Goal: Task Accomplishment & Management: Use online tool/utility

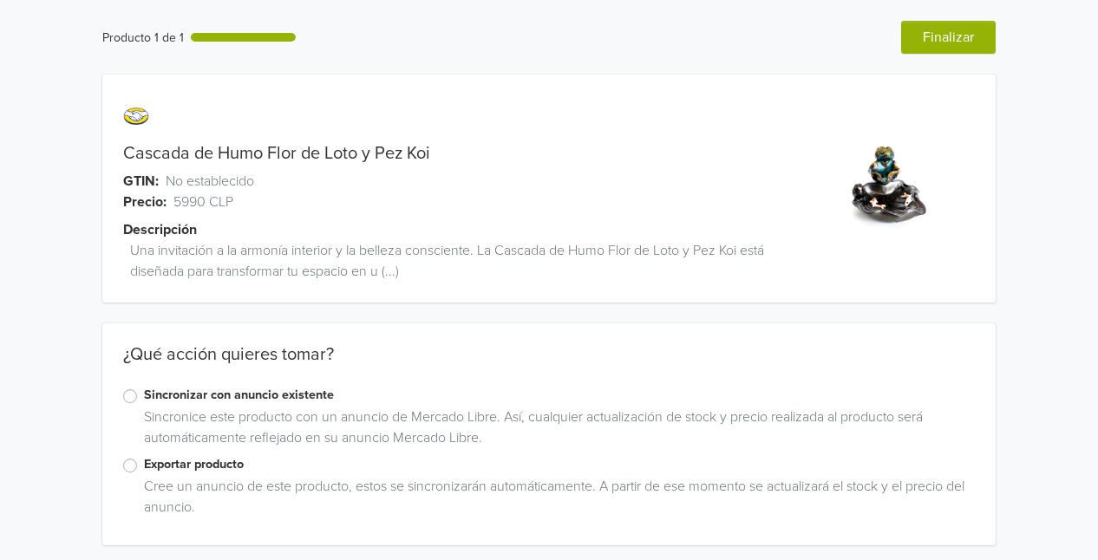
scroll to position [5, 0]
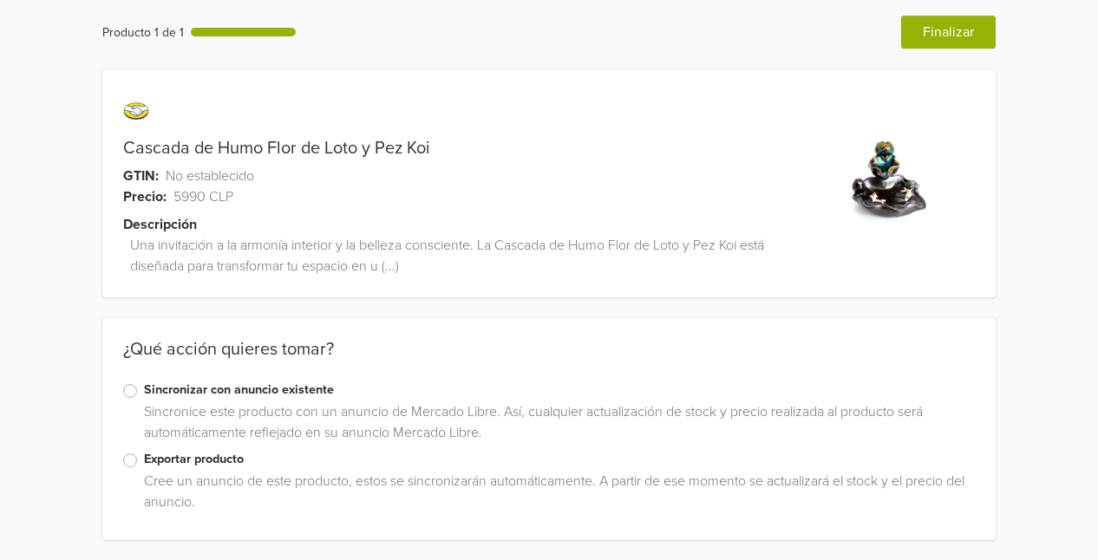
click at [144, 458] on label "Exportar producto" at bounding box center [559, 459] width 831 height 19
click at [0, 0] on input "Exportar producto" at bounding box center [0, 0] width 0 height 0
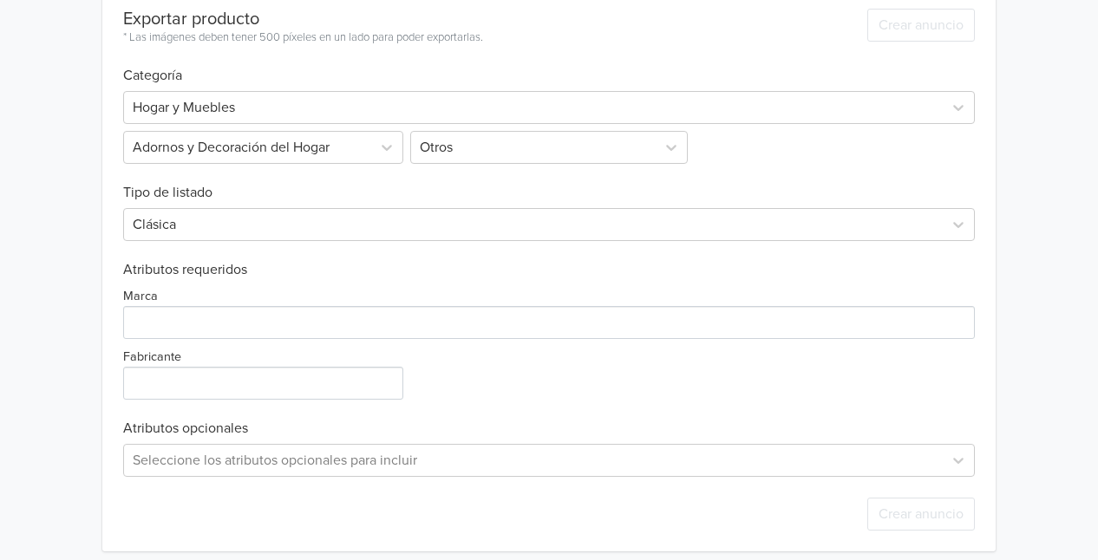
scroll to position [590, 0]
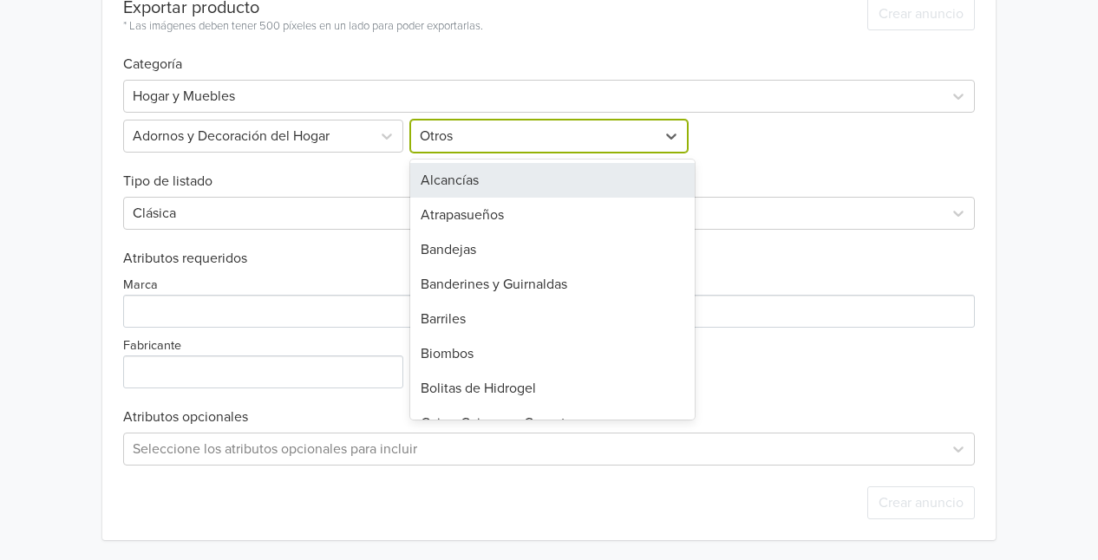
click at [505, 141] on div at bounding box center [533, 136] width 226 height 24
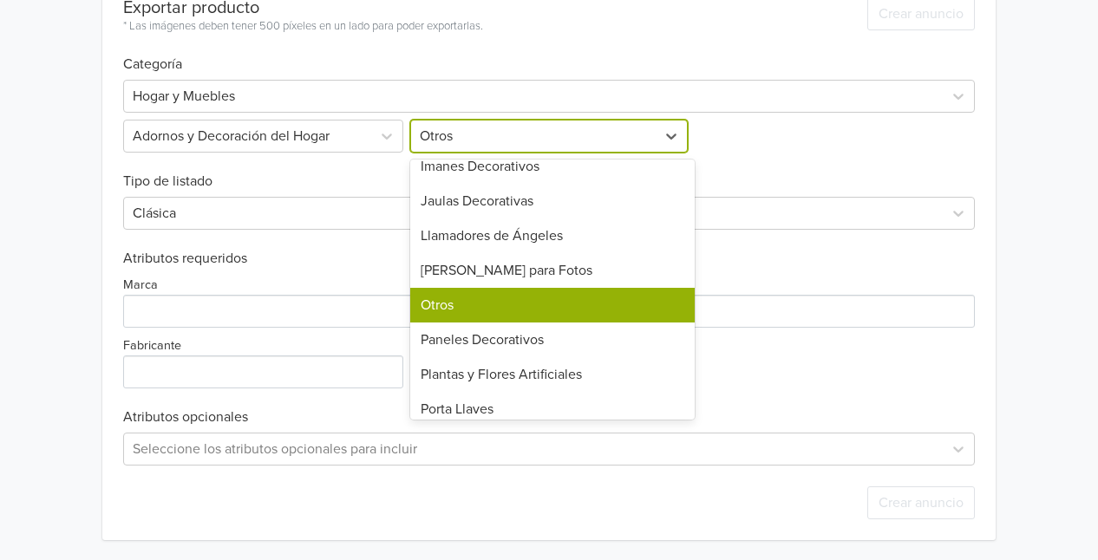
scroll to position [492, 0]
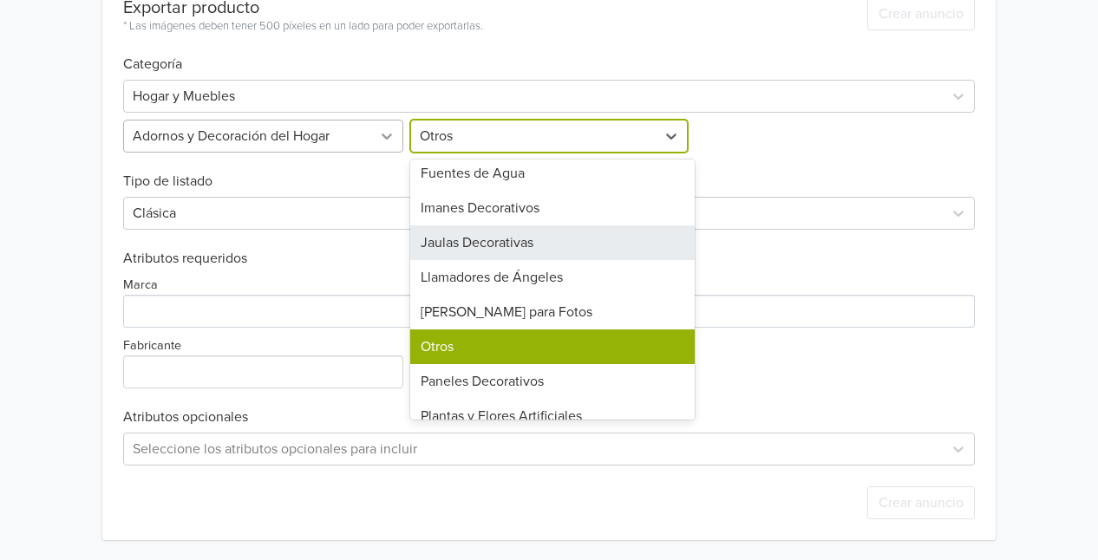
click at [371, 135] on div at bounding box center [386, 136] width 31 height 31
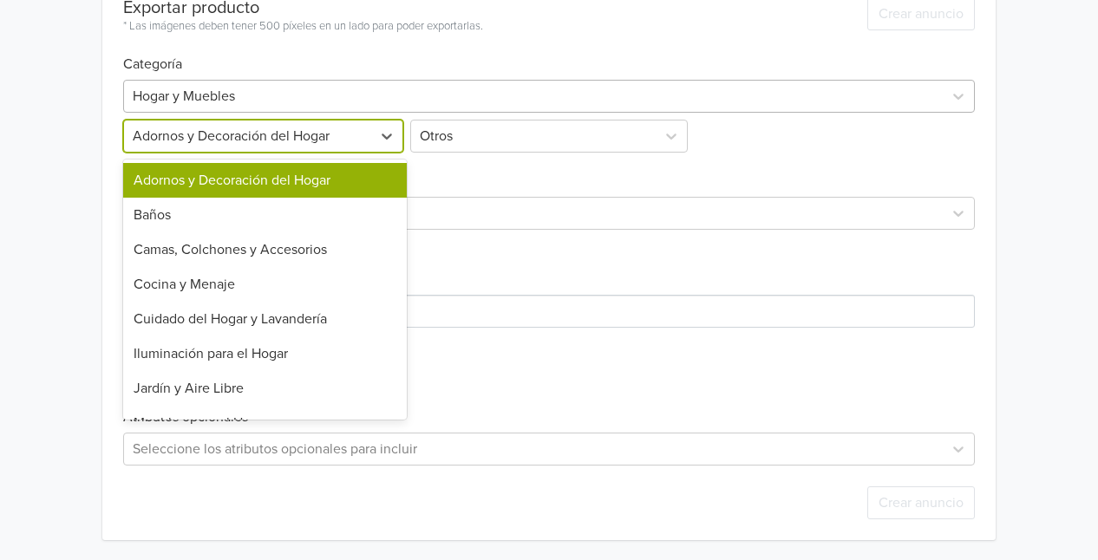
click at [319, 85] on div at bounding box center [533, 96] width 801 height 24
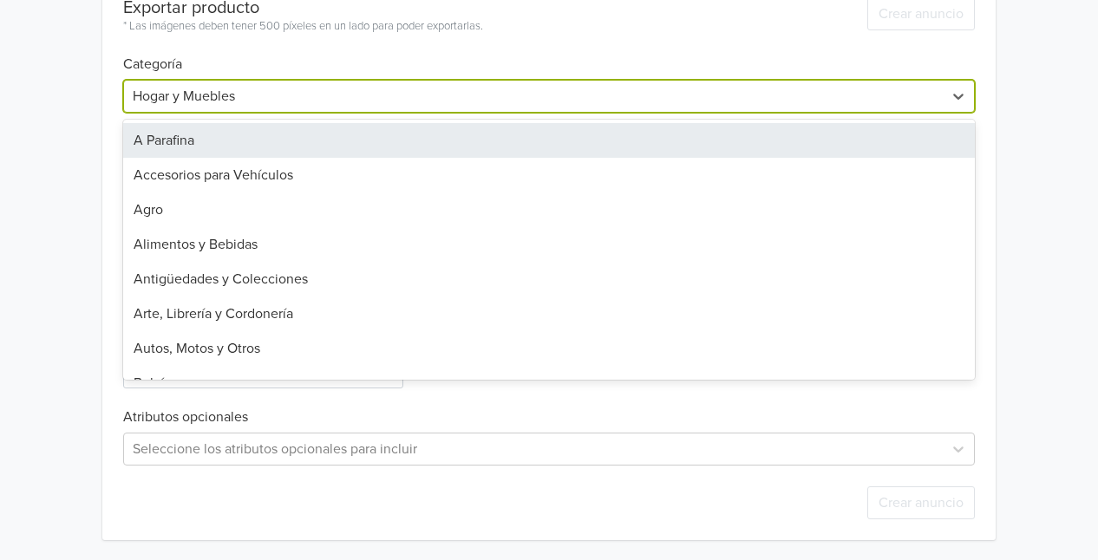
click at [475, 75] on div "45 results available. Use Up and Down to choose options, press Enter to select …" at bounding box center [548, 113] width 851 height 80
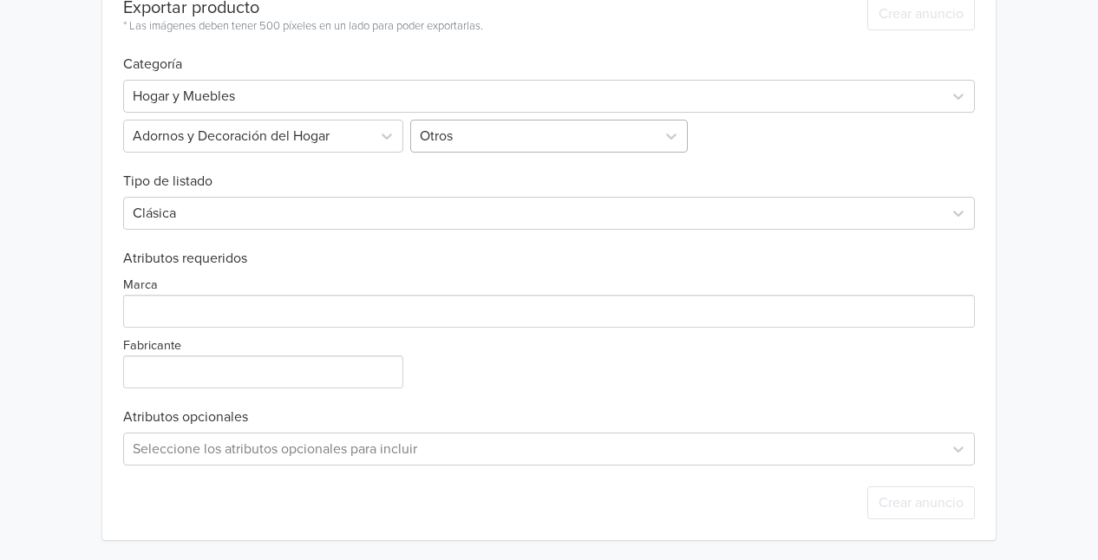
click at [506, 140] on div at bounding box center [533, 136] width 226 height 24
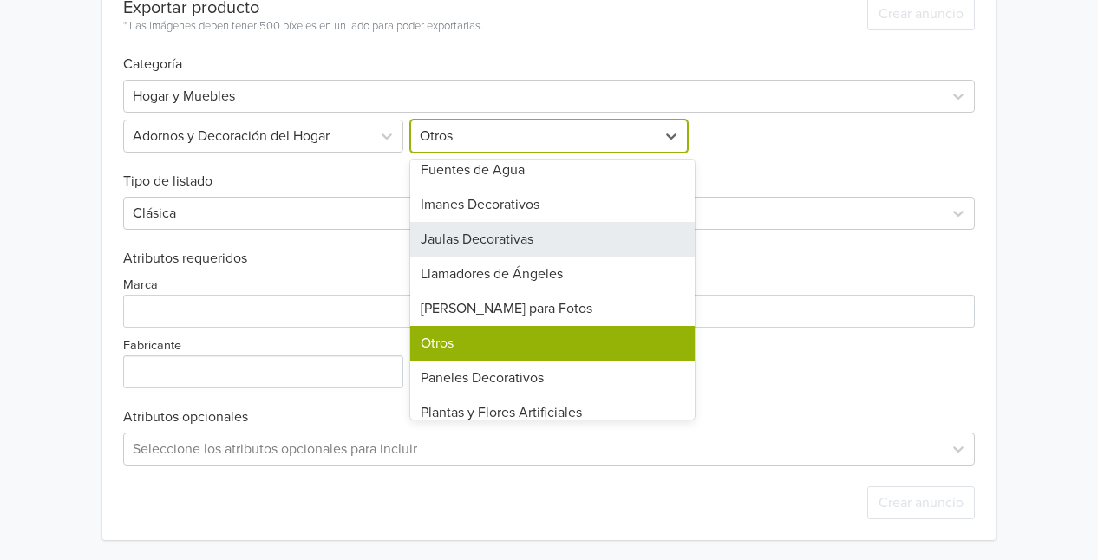
scroll to position [520, 0]
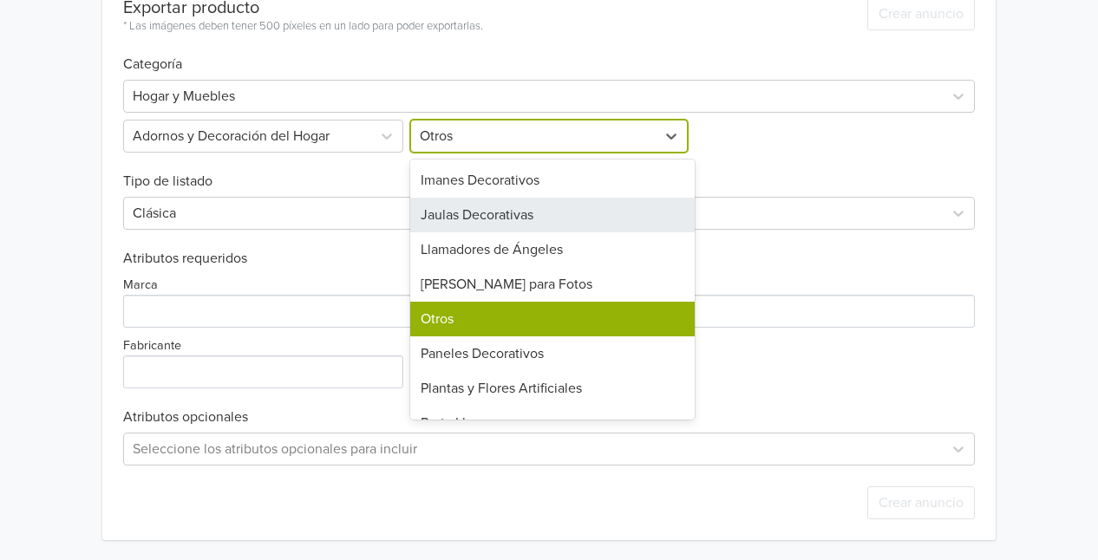
click at [786, 172] on h6 "Tipo de listado" at bounding box center [548, 171] width 851 height 37
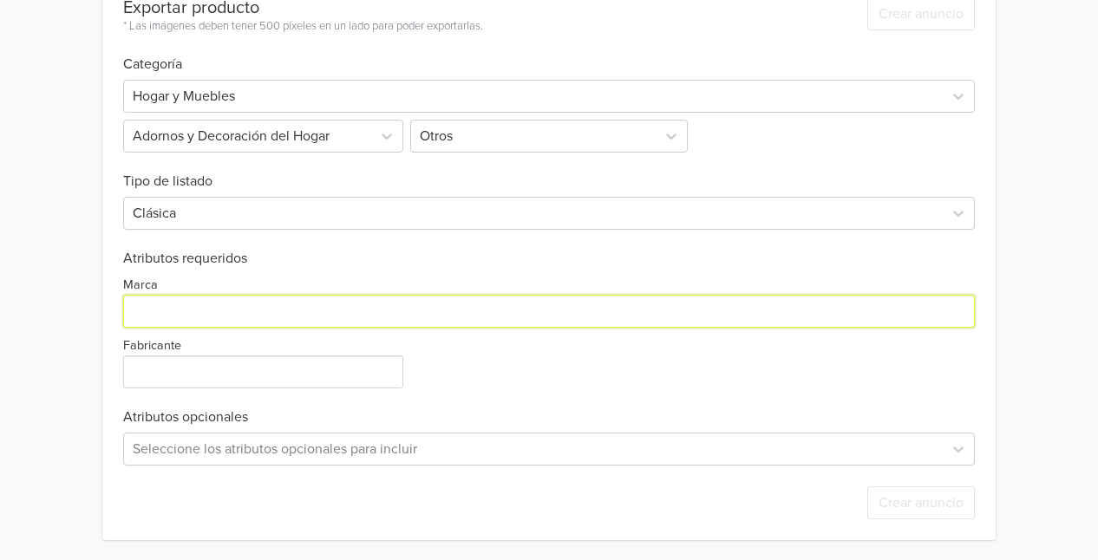
click at [254, 310] on input "Marca" at bounding box center [548, 311] width 851 height 33
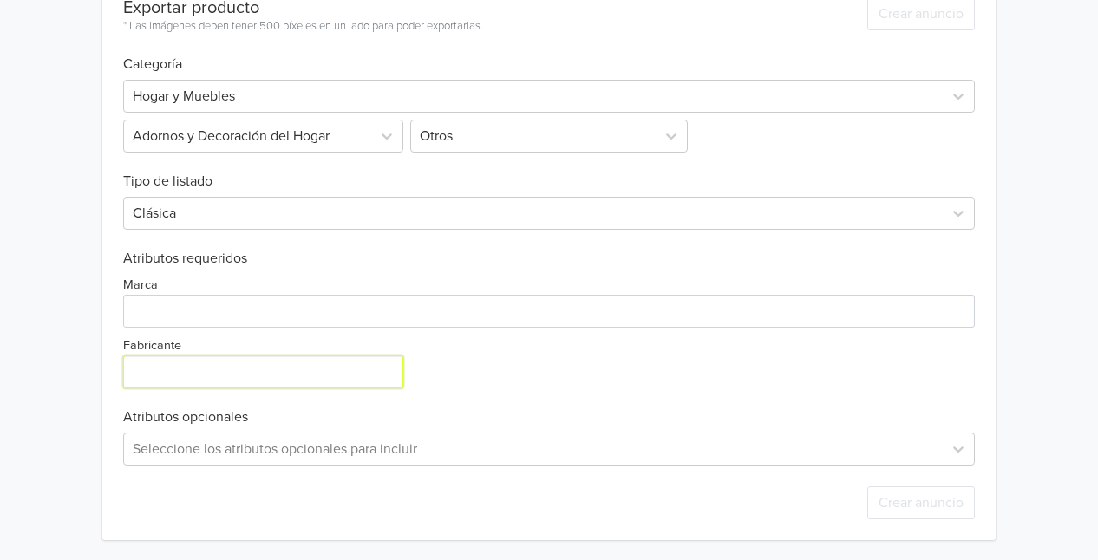
click at [265, 375] on input "Fabricante" at bounding box center [263, 371] width 280 height 33
click at [355, 262] on h6 "Atributos requeridos" at bounding box center [548, 259] width 851 height 16
click at [260, 444] on div "Seleccione los atributos opcionales para incluir" at bounding box center [548, 449] width 851 height 33
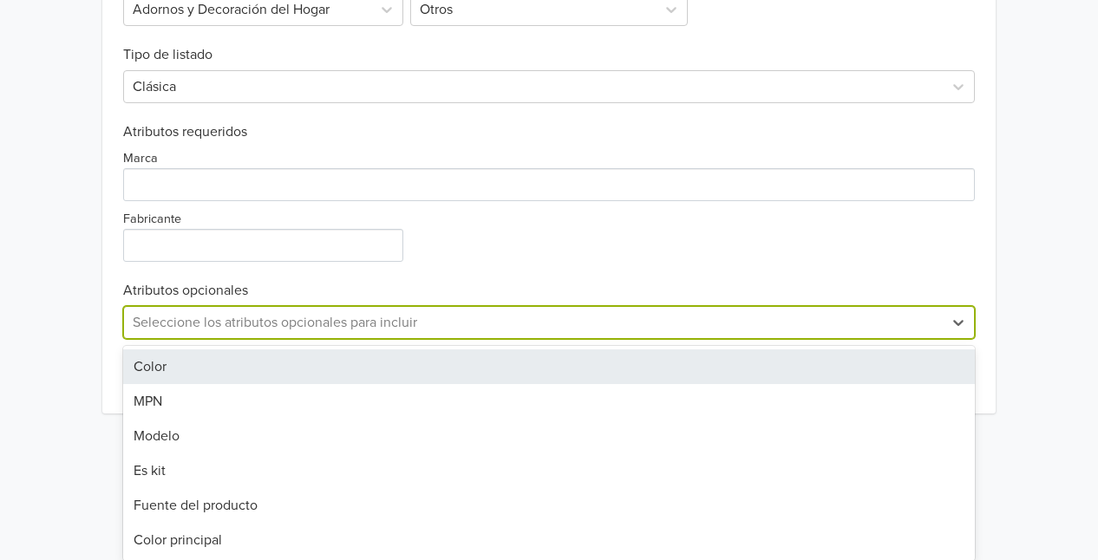
click at [659, 275] on div "Exportar producto * Las imágenes deben tener 500 píxeles en un lado para poder …" at bounding box center [548, 132] width 851 height 564
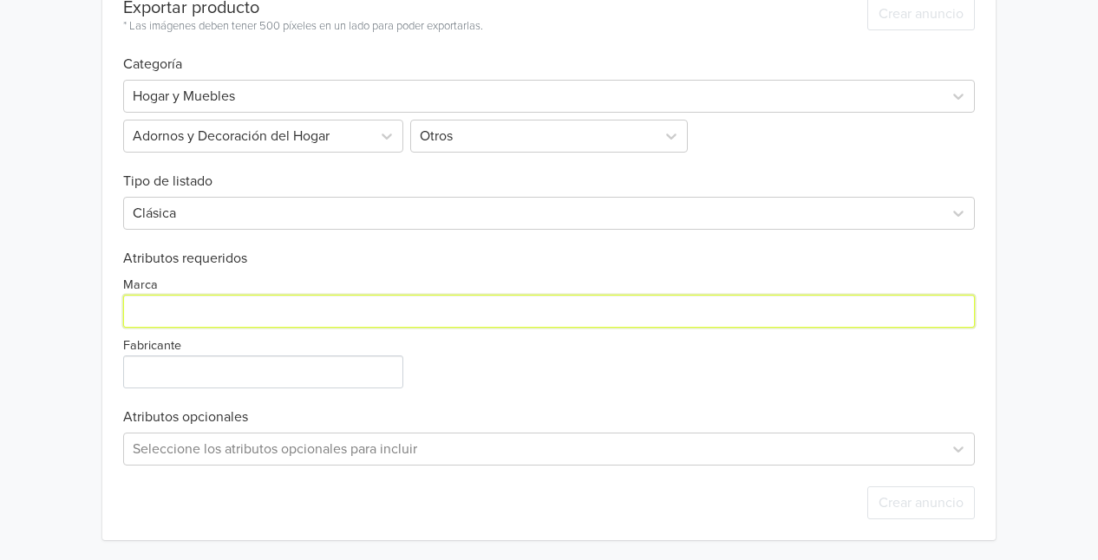
click at [304, 296] on input "Marca" at bounding box center [548, 311] width 851 height 33
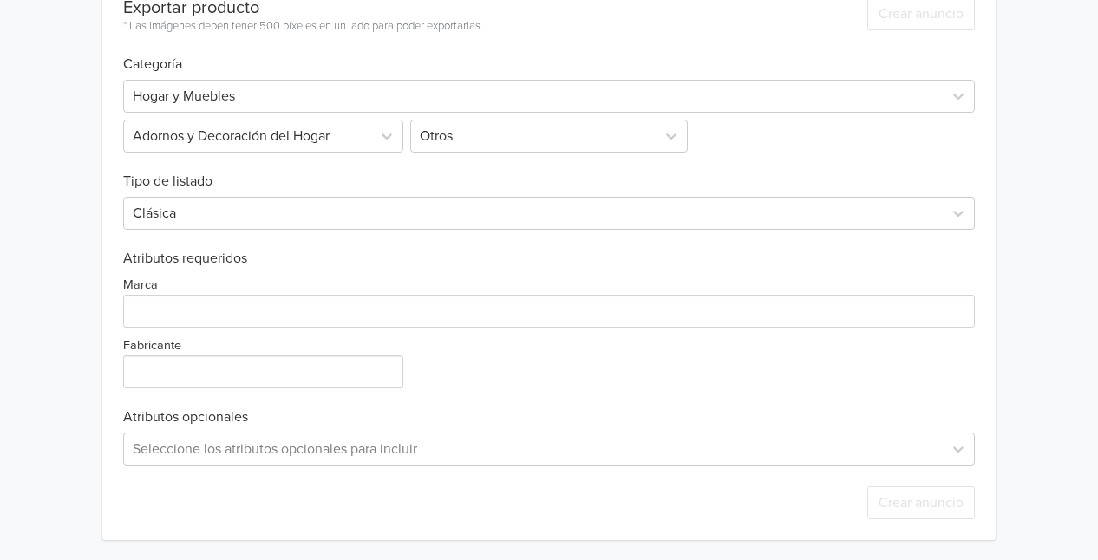
click at [302, 278] on div "Marca" at bounding box center [548, 301] width 851 height 54
click at [212, 375] on input "Fabricante" at bounding box center [263, 371] width 280 height 33
click at [496, 359] on div "Marca Fabricante" at bounding box center [548, 327] width 851 height 121
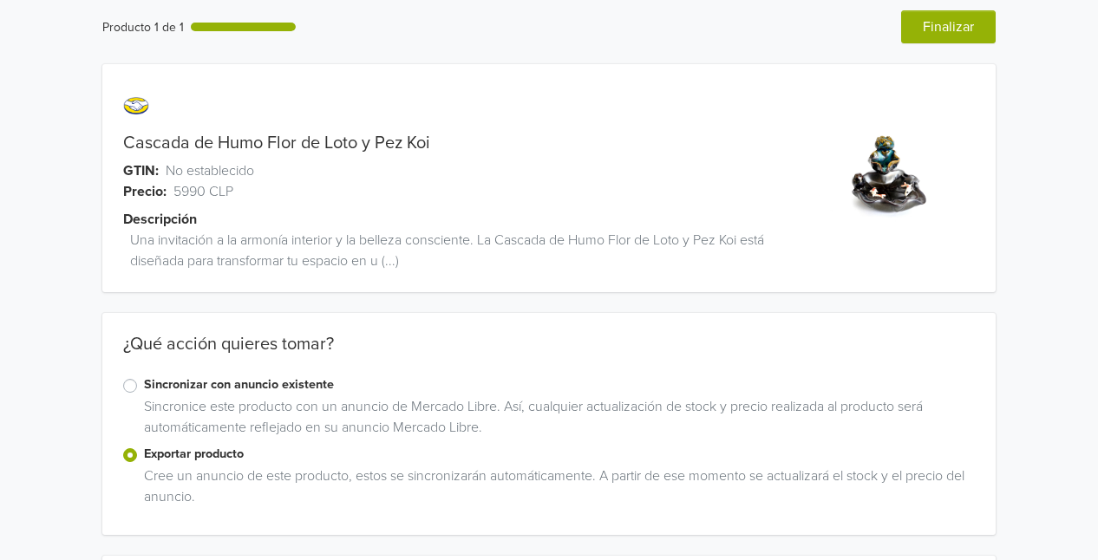
scroll to position [0, 0]
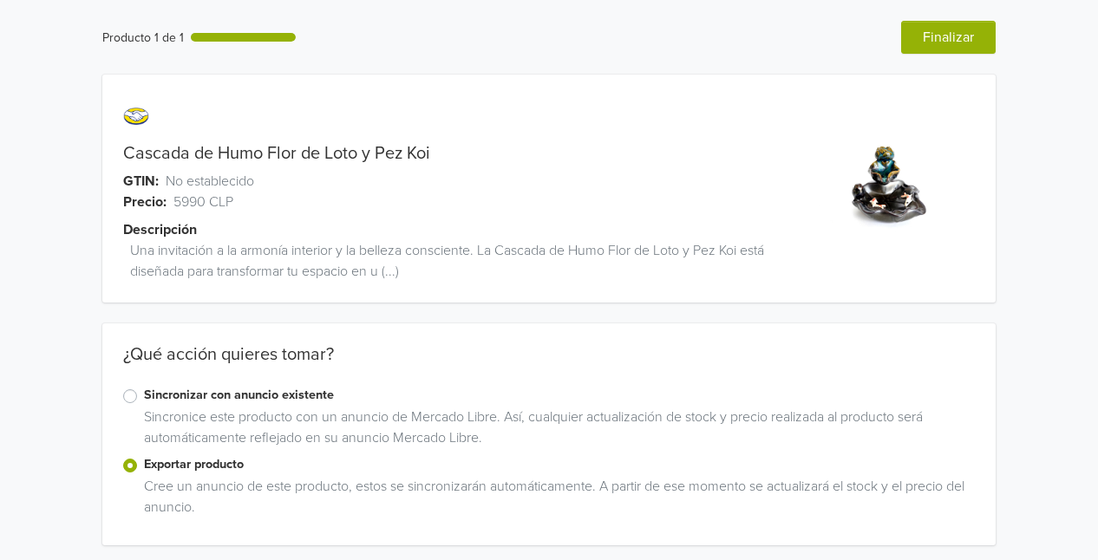
click at [403, 276] on span "Una invitación a la armonía interior y la belleza consciente. La Cascada de Hum…" at bounding box center [461, 261] width 663 height 42
click at [392, 279] on span "Una invitación a la armonía interior y la belleza consciente. La Cascada de Hum…" at bounding box center [461, 261] width 663 height 42
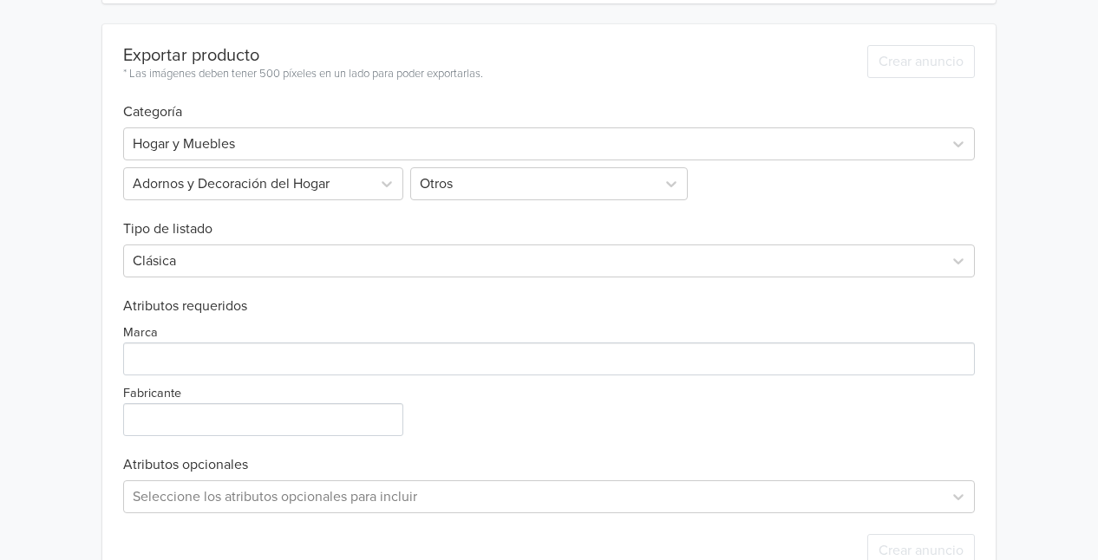
scroll to position [590, 0]
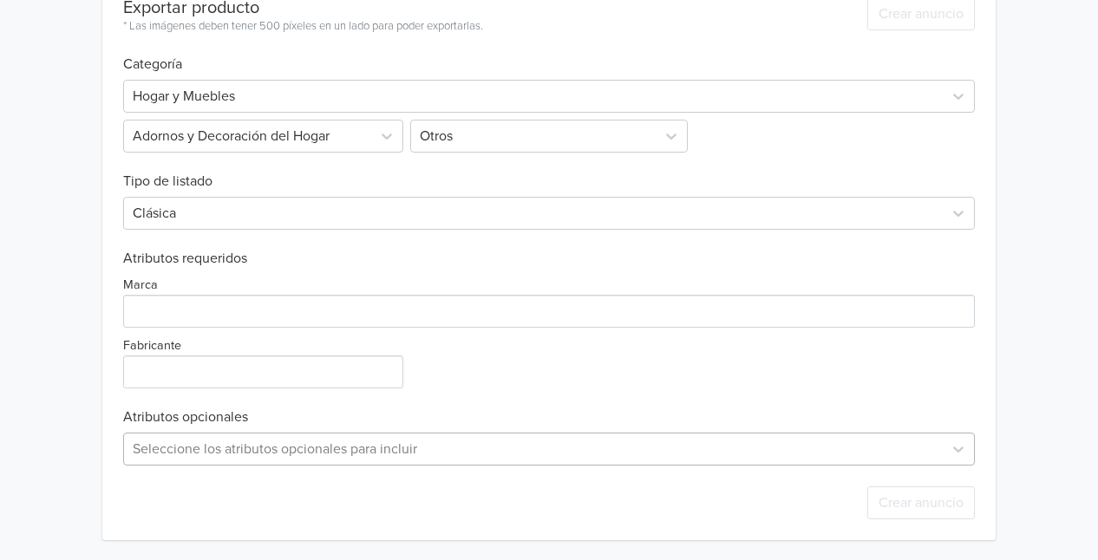
click at [270, 443] on div "Seleccione los atributos opcionales para incluir" at bounding box center [548, 449] width 851 height 33
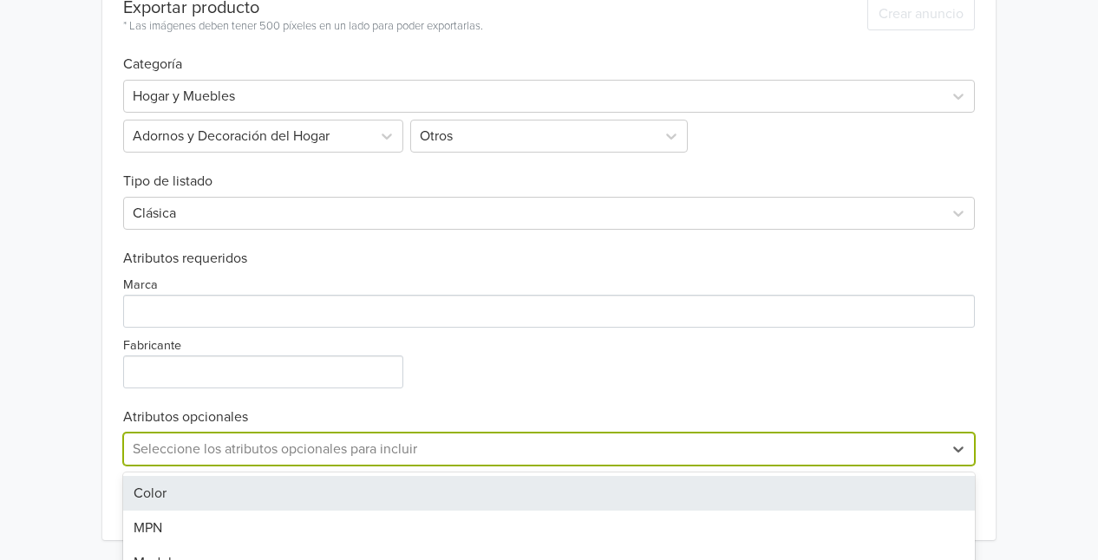
click at [478, 275] on div "Exportar producto * Las imágenes deben tener 500 píxeles en un lado para poder …" at bounding box center [548, 259] width 851 height 564
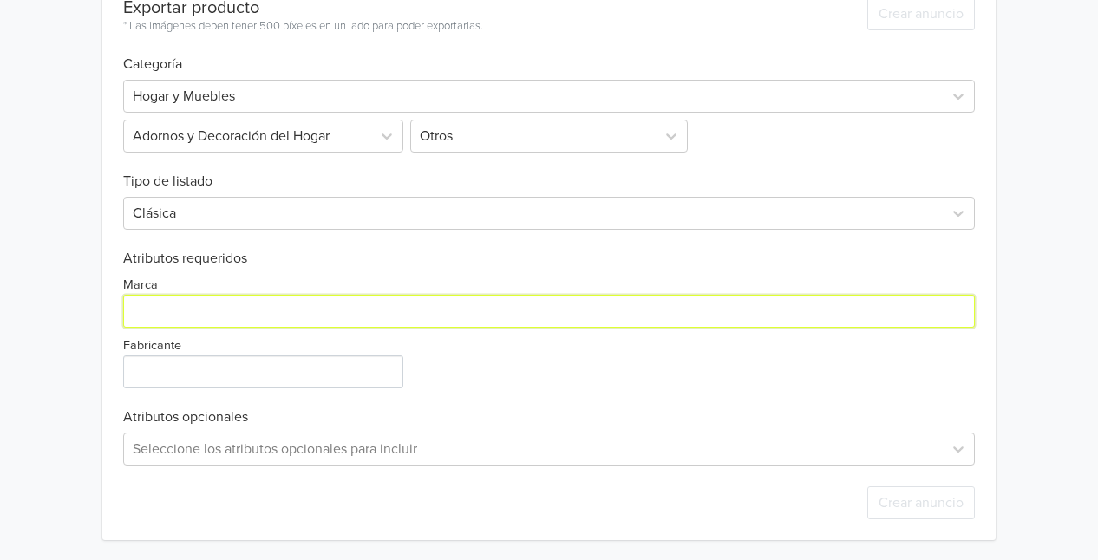
click at [229, 317] on input "Marca" at bounding box center [548, 311] width 851 height 33
type input "5"
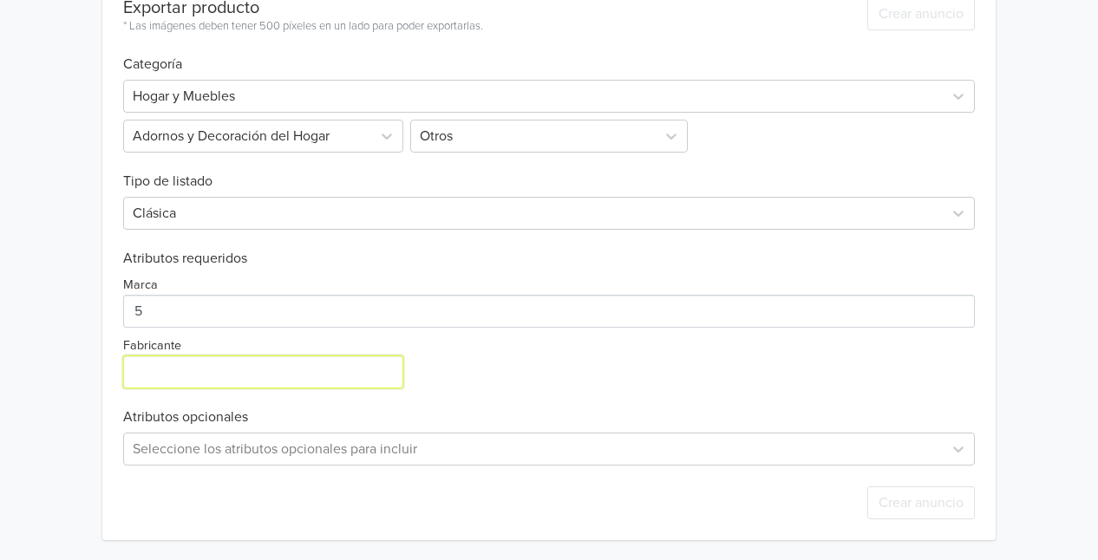
click at [194, 374] on input "Fabricante" at bounding box center [263, 371] width 280 height 33
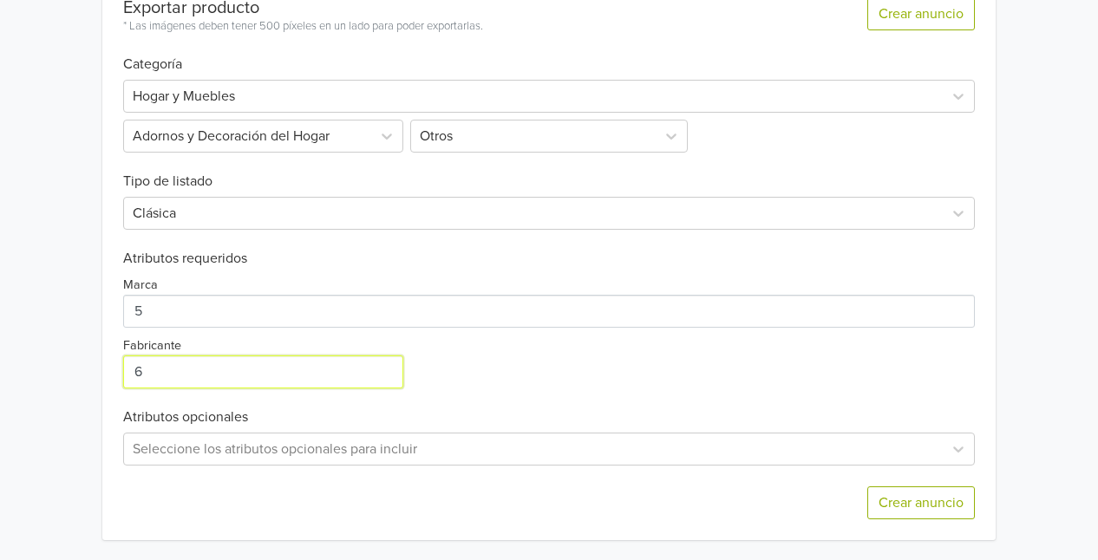
type input "6"
click at [179, 341] on label "Fabricante" at bounding box center [152, 345] width 58 height 19
click at [179, 355] on input "Fabricante" at bounding box center [263, 371] width 280 height 33
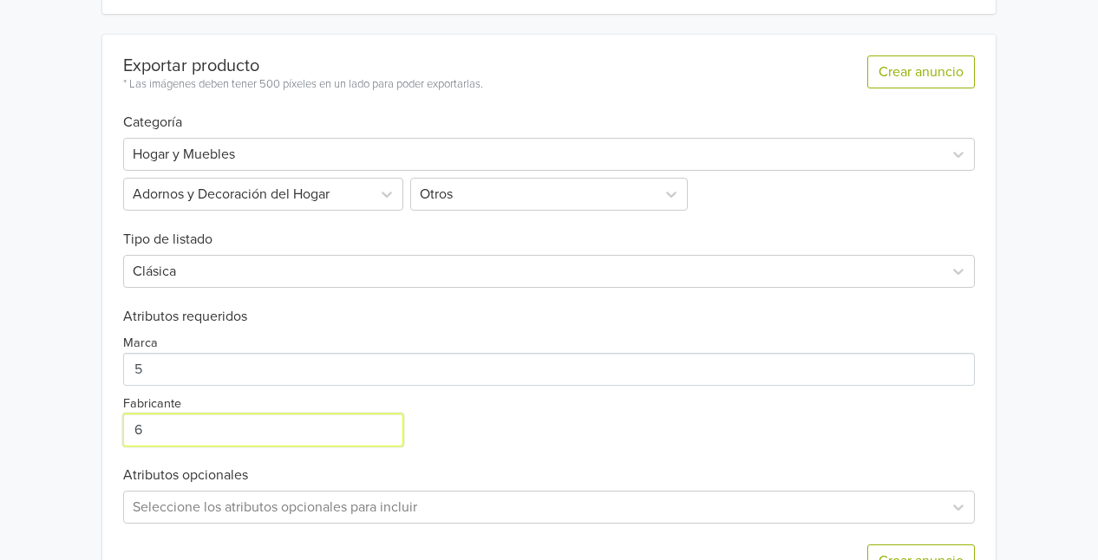
scroll to position [503, 0]
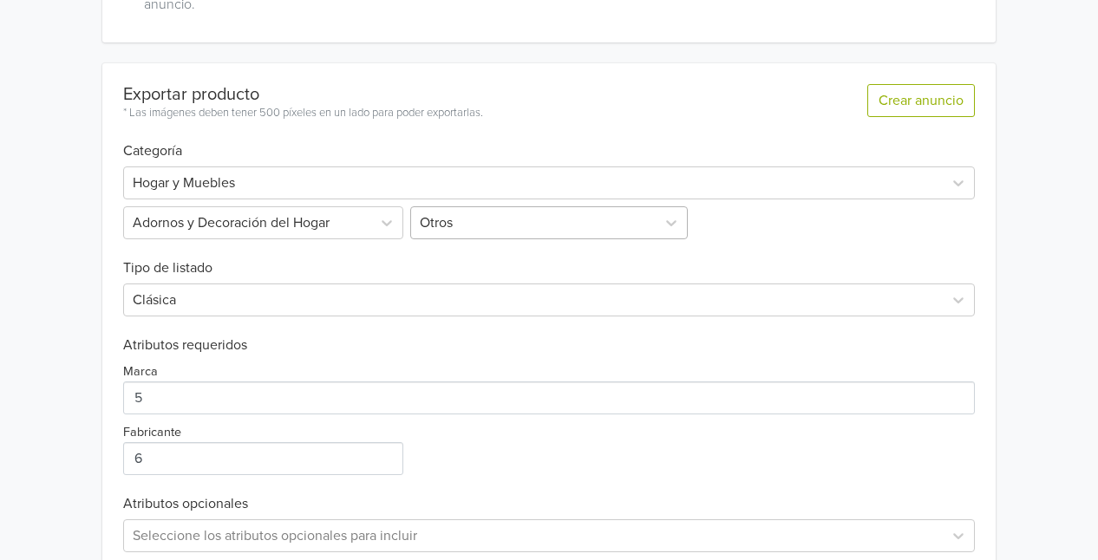
click at [473, 228] on div at bounding box center [533, 223] width 226 height 24
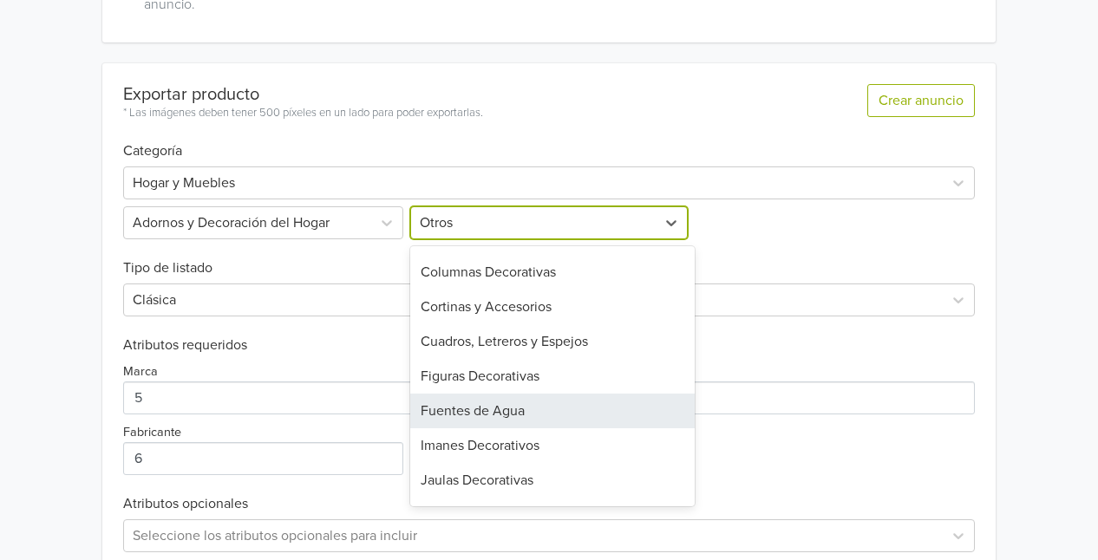
scroll to position [347, 0]
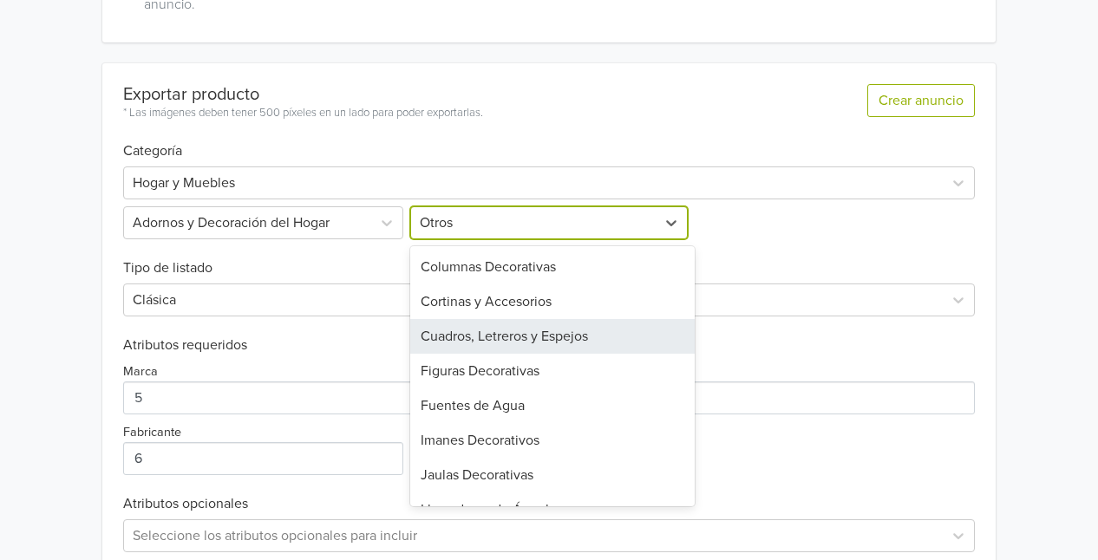
click at [827, 218] on div "Hogar y Muebles Adornos y Decoración del Hogar 29 results available. Use Up and…" at bounding box center [548, 200] width 851 height 80
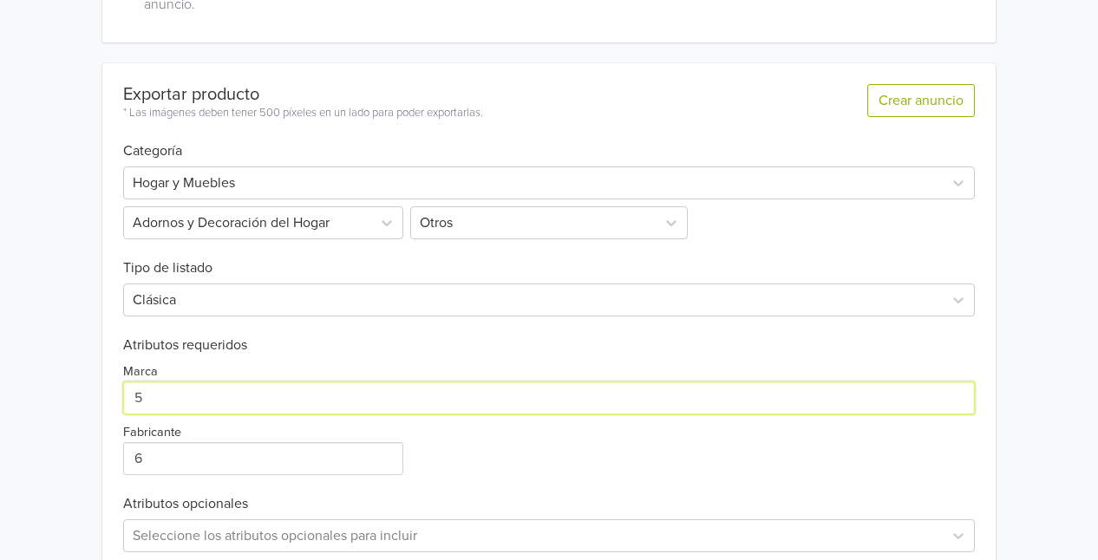
drag, startPoint x: 203, startPoint y: 401, endPoint x: 114, endPoint y: 394, distance: 89.6
click at [114, 394] on div "Exportar producto * Las imágenes deben tener 500 píxeles en un lado para poder …" at bounding box center [548, 345] width 893 height 564
type input "Buenkarma.cl"
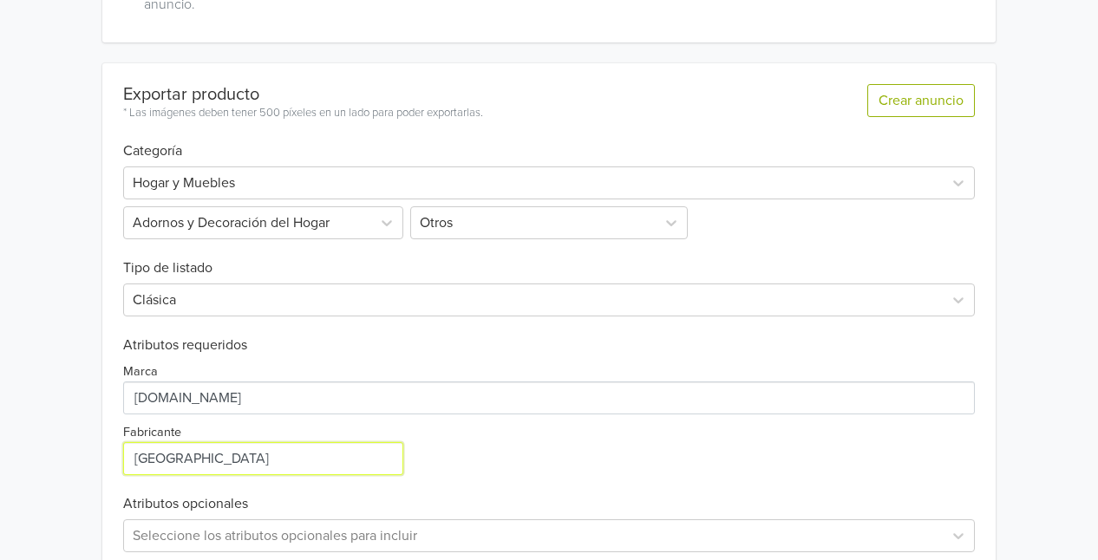
type input "China"
click at [524, 463] on div "Marca Fabricante" at bounding box center [548, 414] width 851 height 121
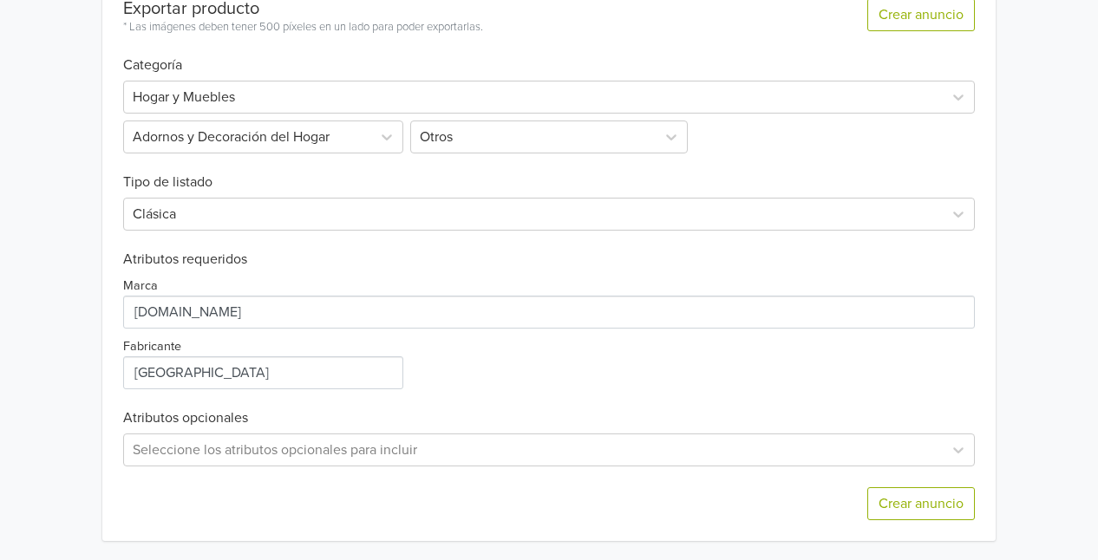
scroll to position [590, 0]
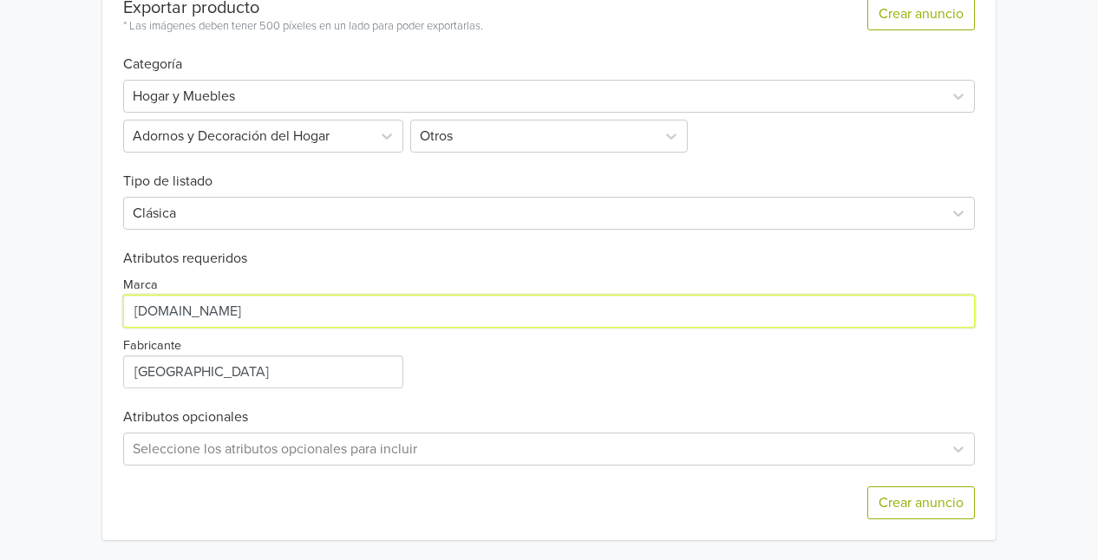
click at [319, 323] on input "Marca" at bounding box center [548, 311] width 851 height 33
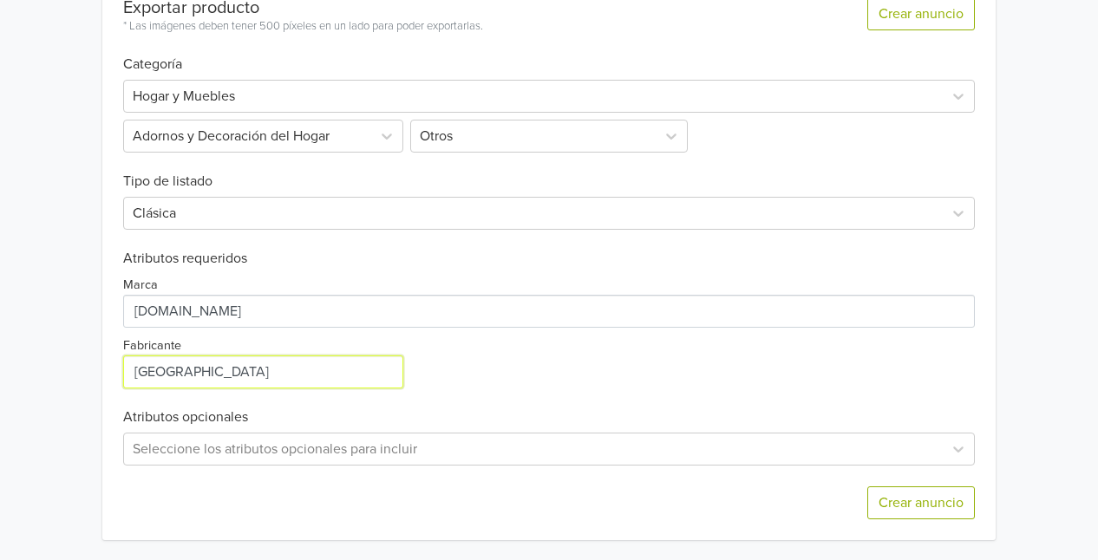
click at [246, 383] on input "Fabricante" at bounding box center [263, 371] width 280 height 33
click at [514, 373] on div "Marca Fabricante" at bounding box center [548, 327] width 851 height 121
click at [429, 221] on div at bounding box center [533, 213] width 801 height 24
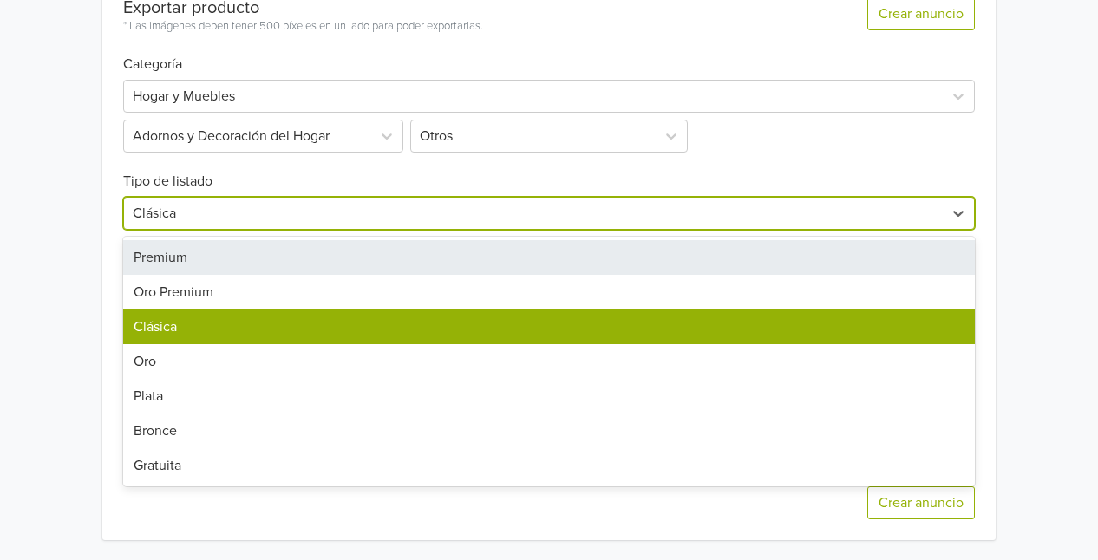
click at [430, 220] on div at bounding box center [533, 213] width 801 height 24
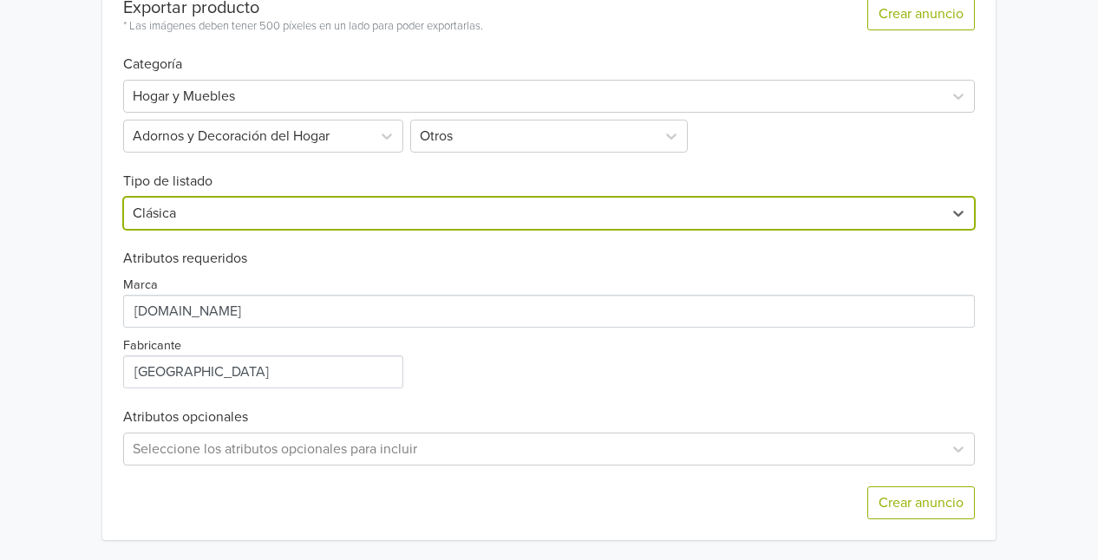
click at [457, 360] on div "Marca Fabricante" at bounding box center [548, 327] width 851 height 121
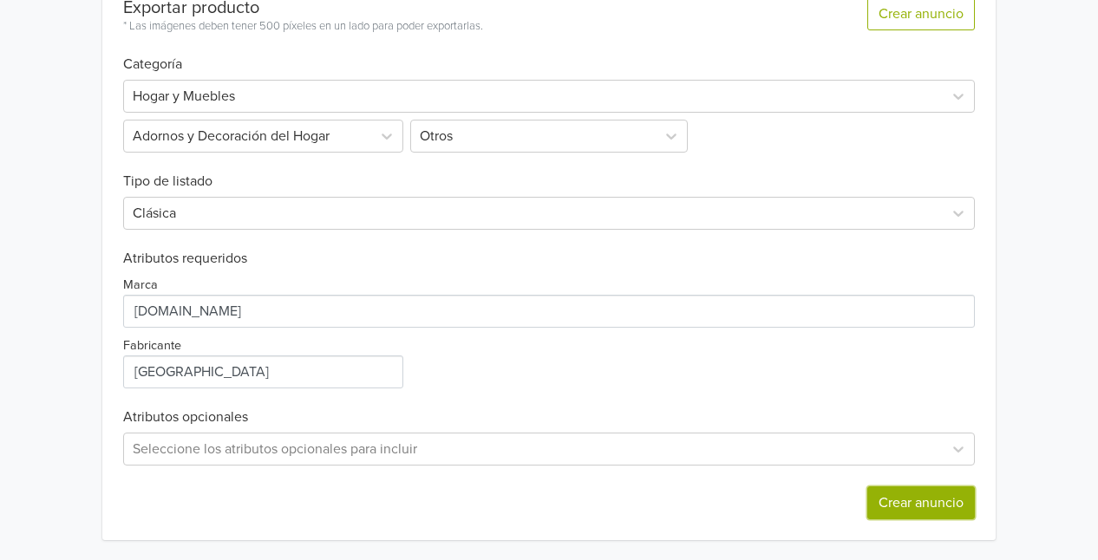
click at [941, 509] on button "Crear anuncio" at bounding box center [920, 502] width 107 height 33
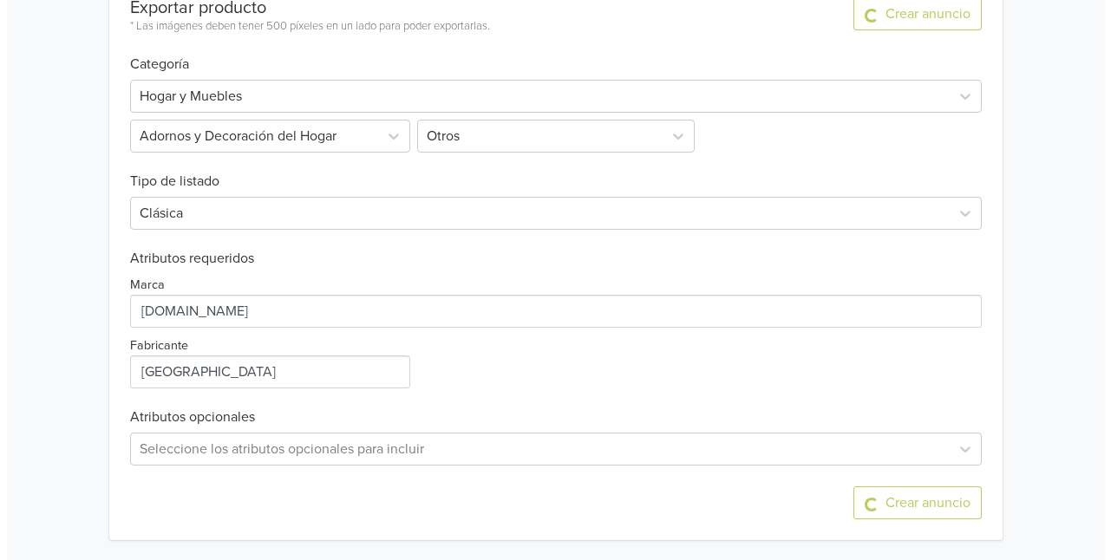
scroll to position [0, 0]
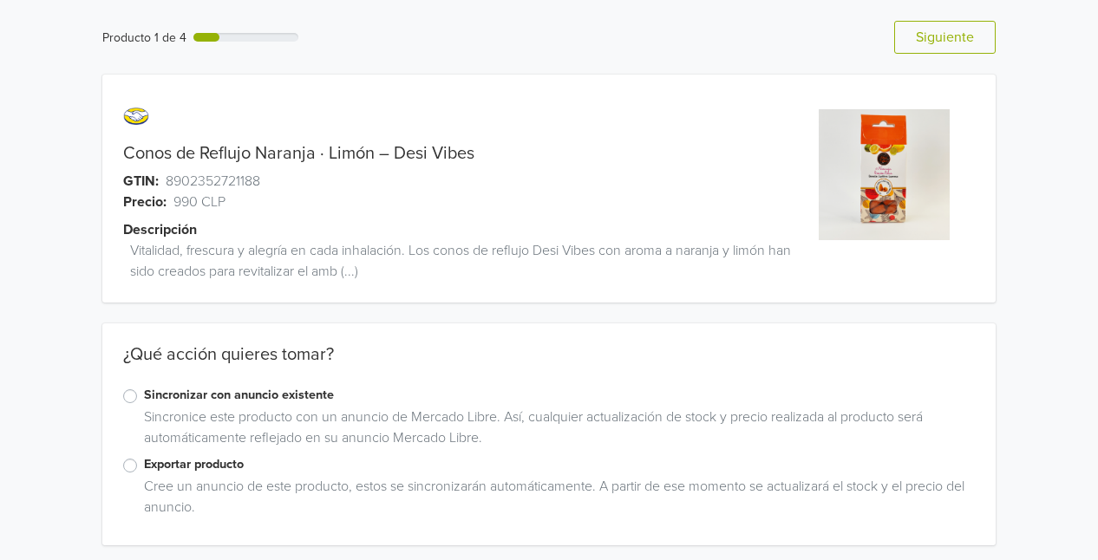
scroll to position [5, 0]
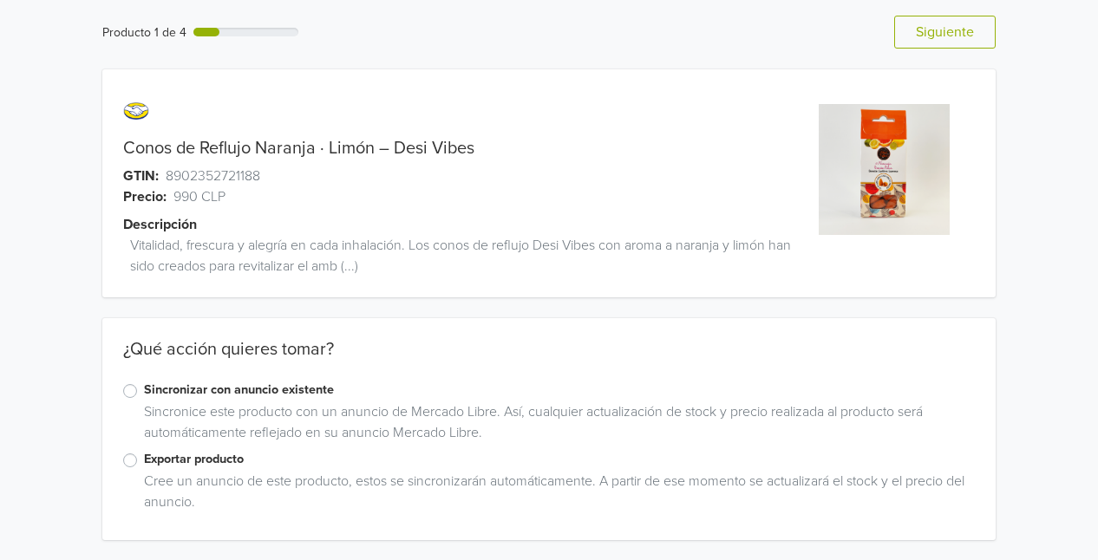
click at [144, 466] on label "Exportar producto" at bounding box center [559, 459] width 831 height 19
click at [0, 0] on input "Exportar producto" at bounding box center [0, 0] width 0 height 0
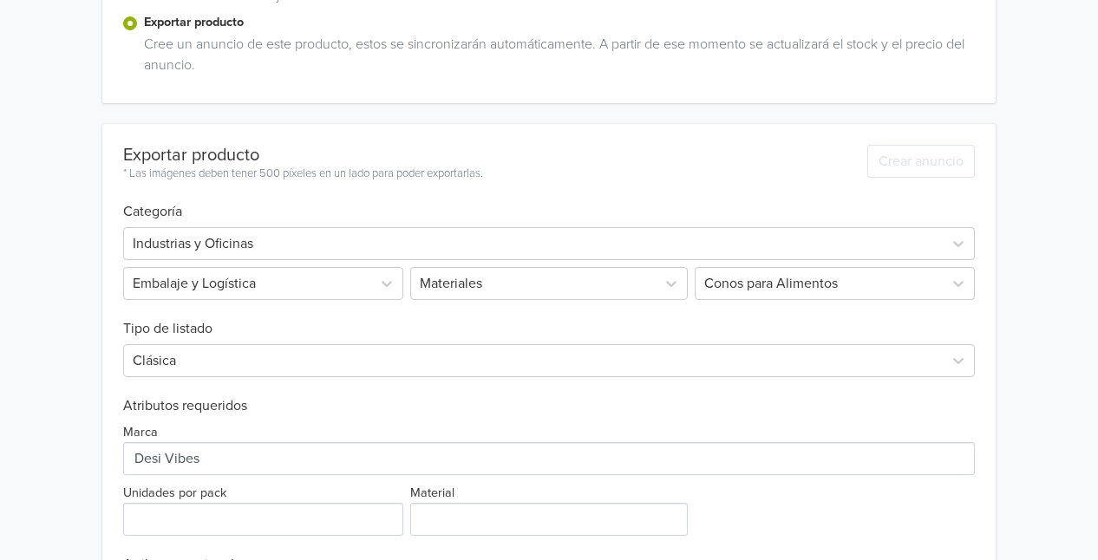
scroll to position [446, 0]
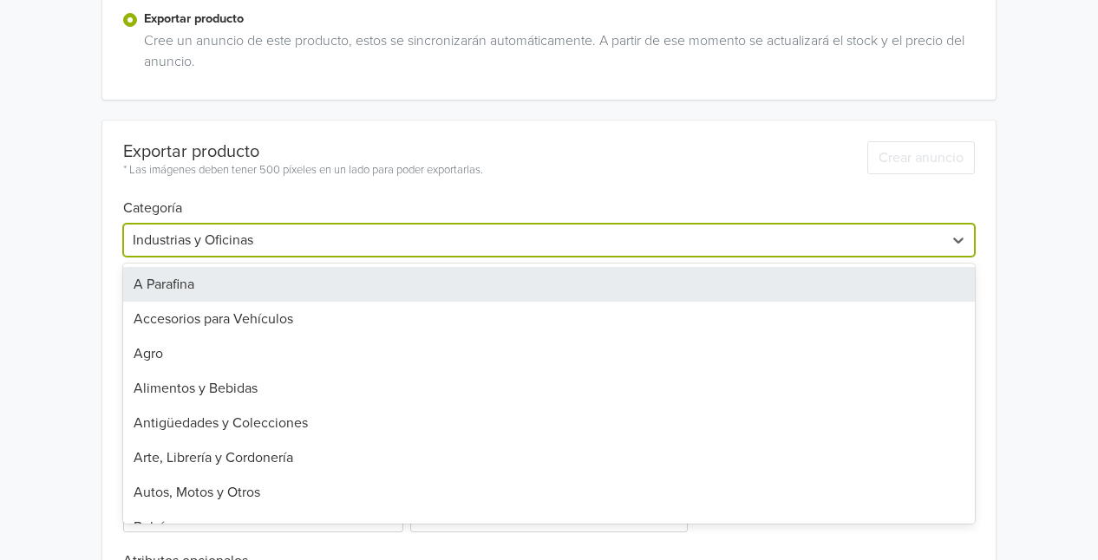
click at [423, 242] on div at bounding box center [533, 240] width 801 height 24
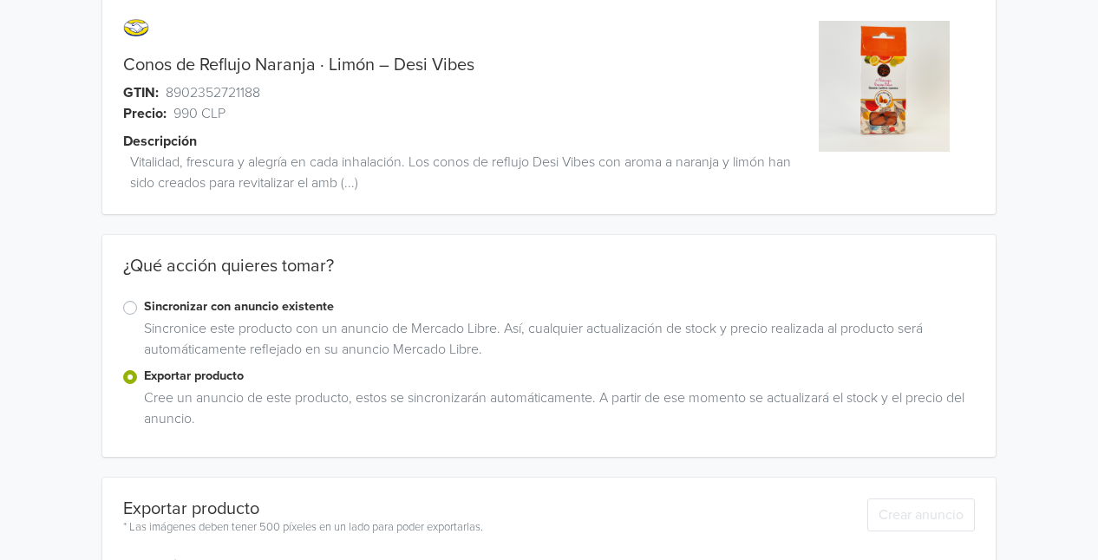
scroll to position [0, 0]
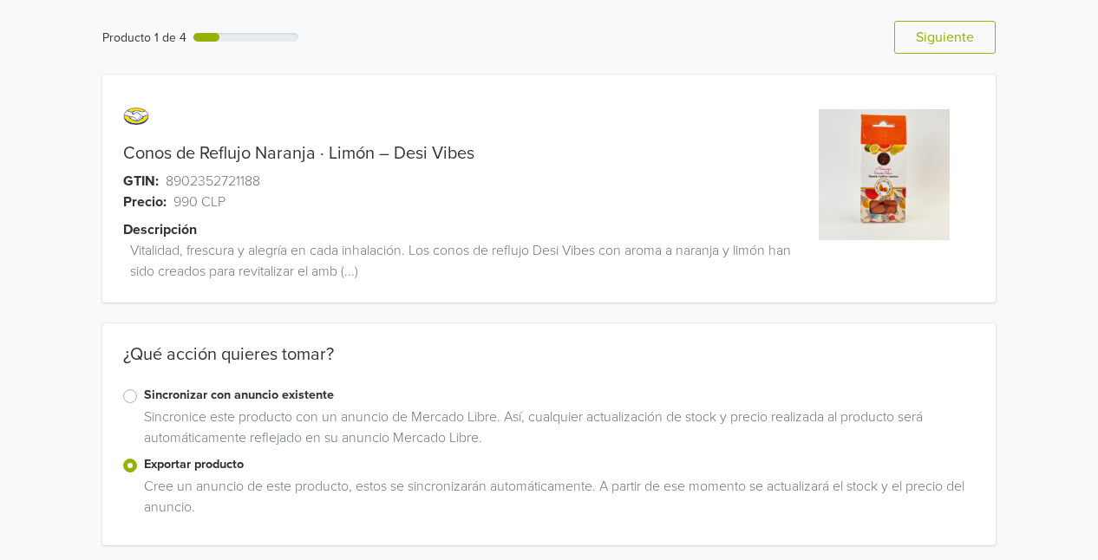
click at [160, 160] on link "Conos de Reflujo Naranja · Limón – Desi Vibes" at bounding box center [298, 153] width 351 height 21
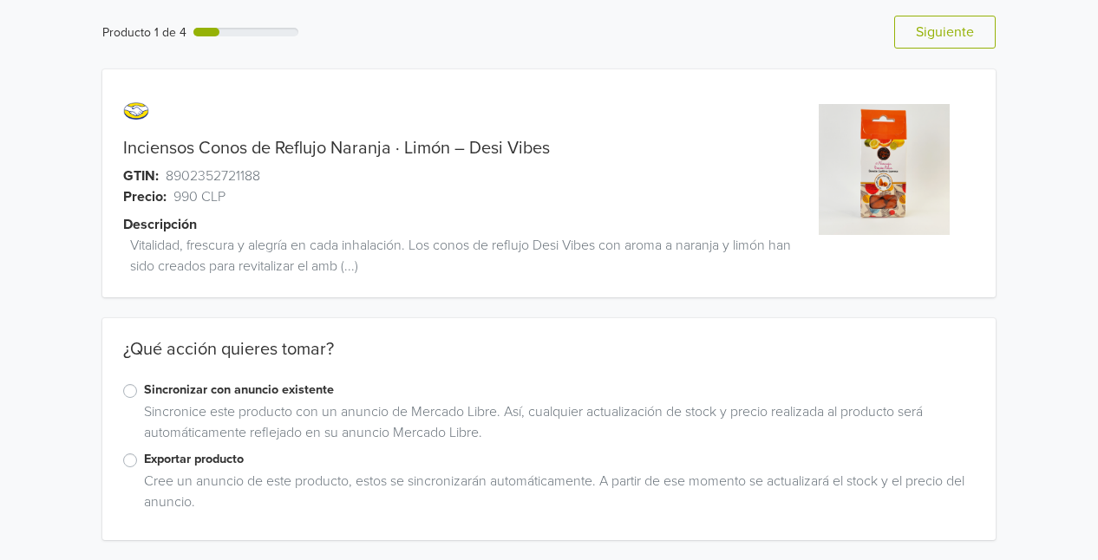
click at [144, 456] on label "Exportar producto" at bounding box center [559, 459] width 831 height 19
click at [0, 0] on input "Exportar producto" at bounding box center [0, 0] width 0 height 0
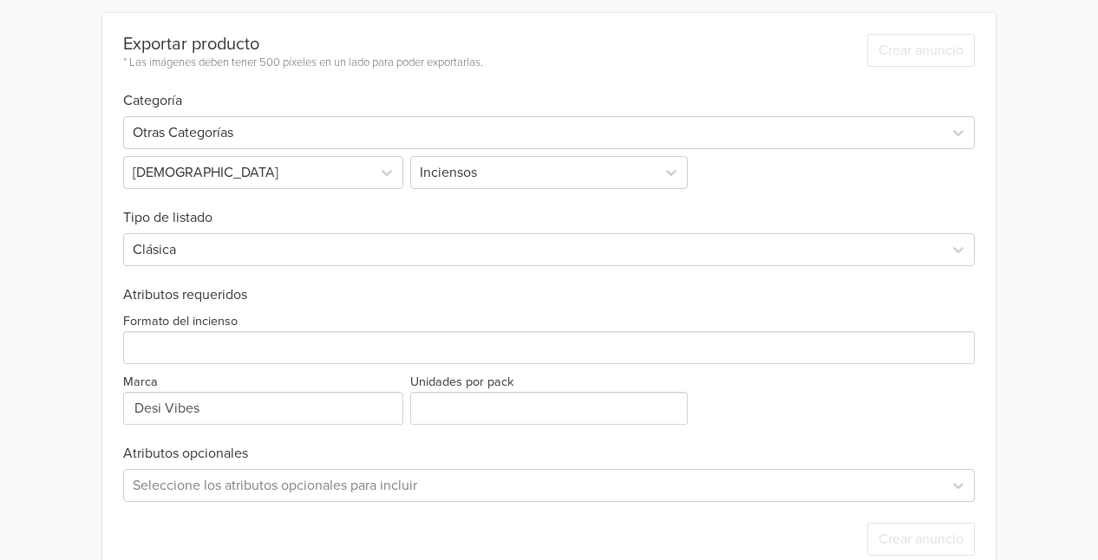
scroll to position [560, 0]
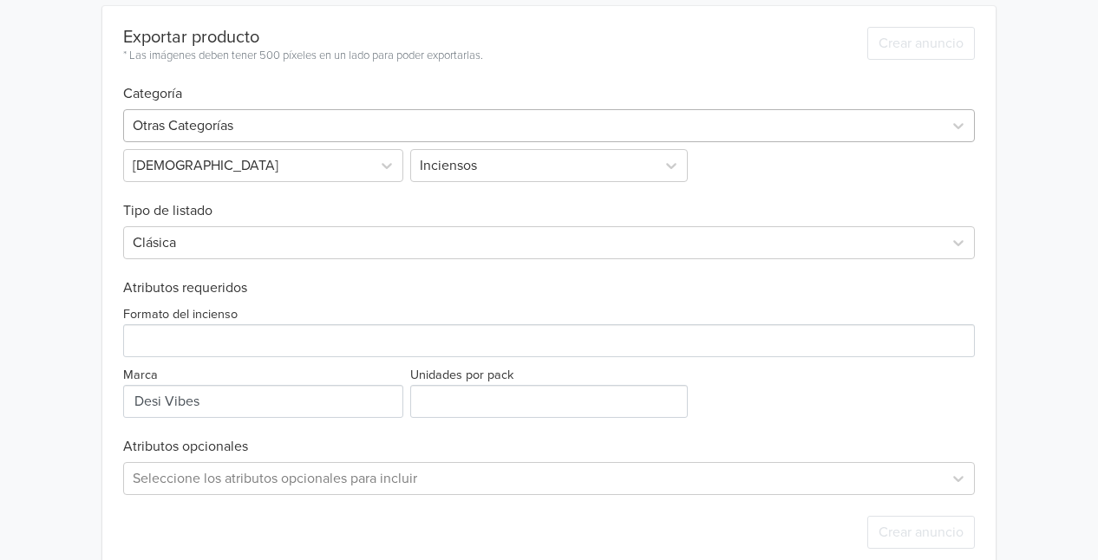
click at [268, 130] on div at bounding box center [533, 126] width 801 height 24
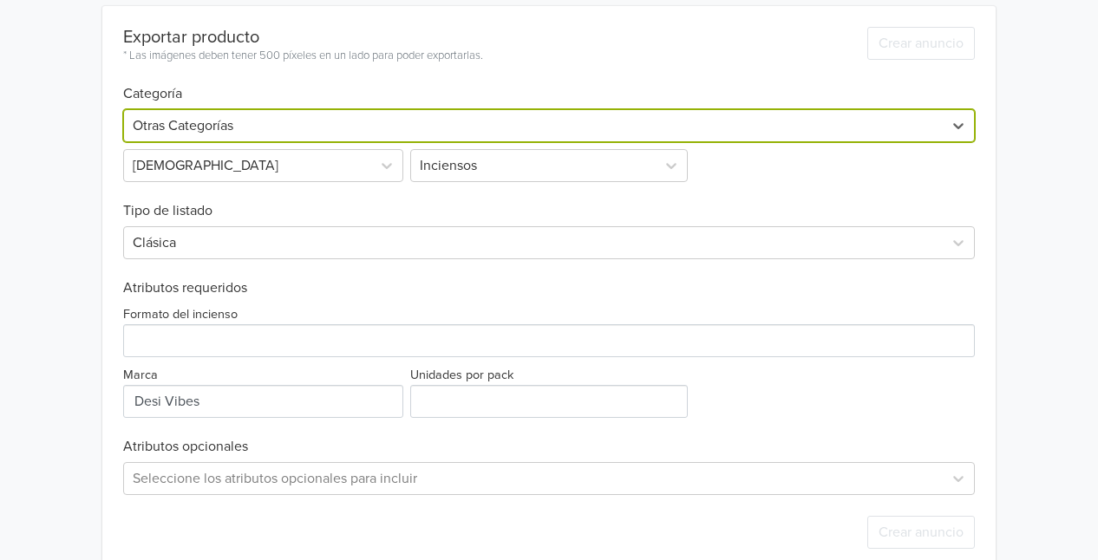
click at [268, 130] on div at bounding box center [533, 126] width 801 height 24
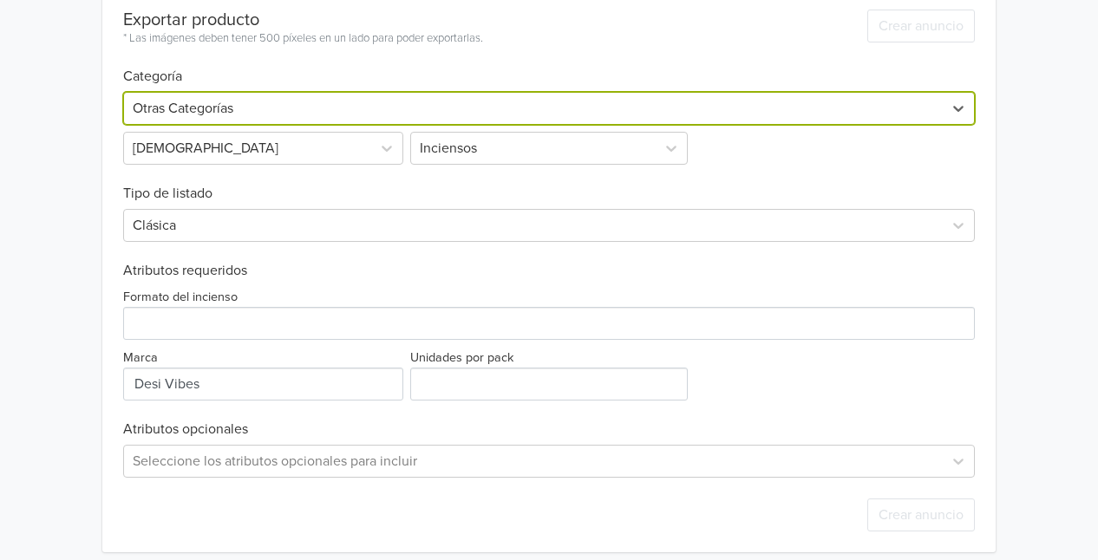
scroll to position [578, 0]
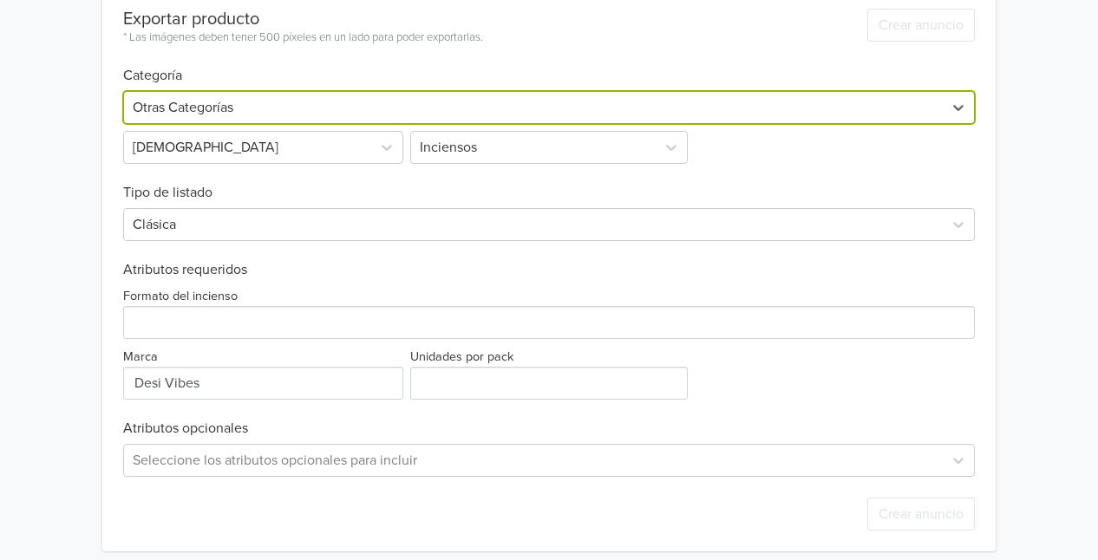
click at [268, 107] on div at bounding box center [533, 107] width 801 height 24
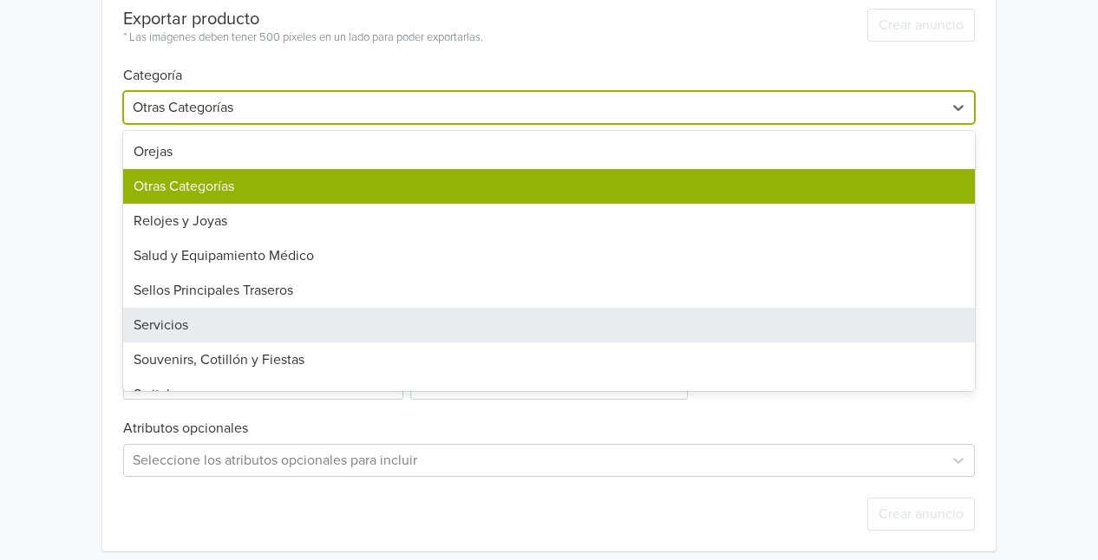
scroll to position [1247, 0]
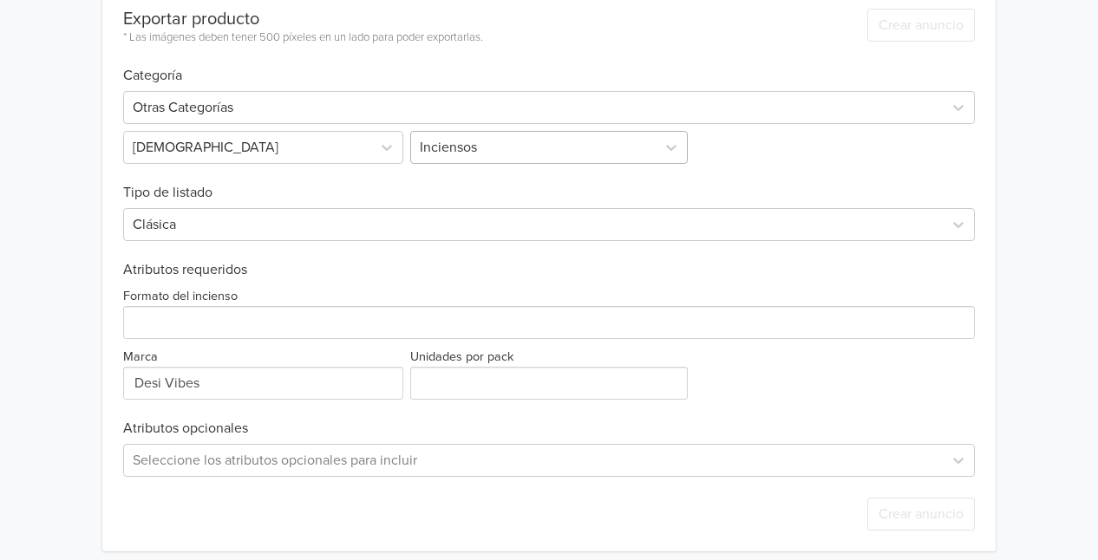
click at [437, 147] on div at bounding box center [533, 147] width 226 height 24
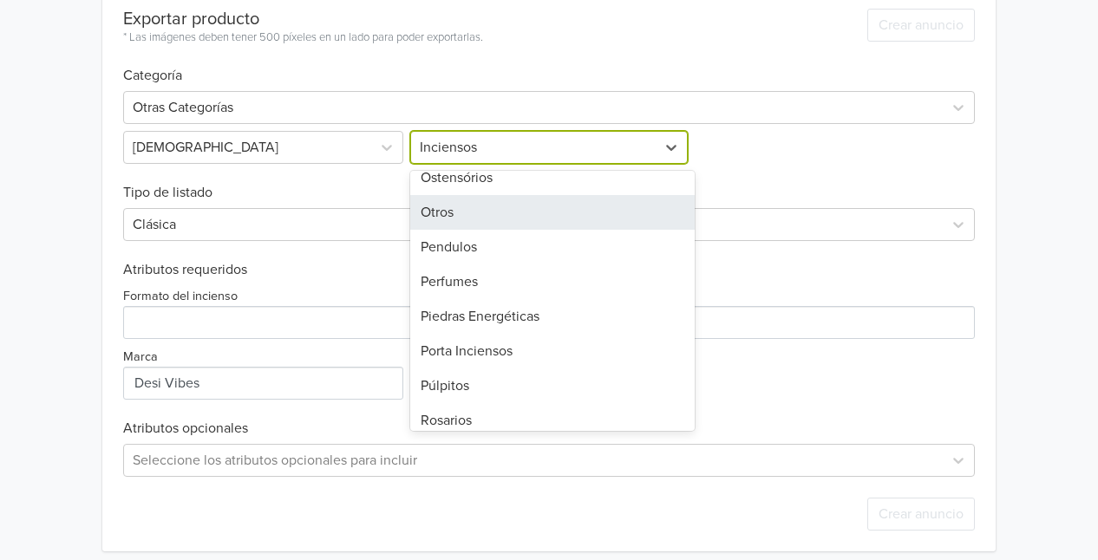
scroll to position [154, 0]
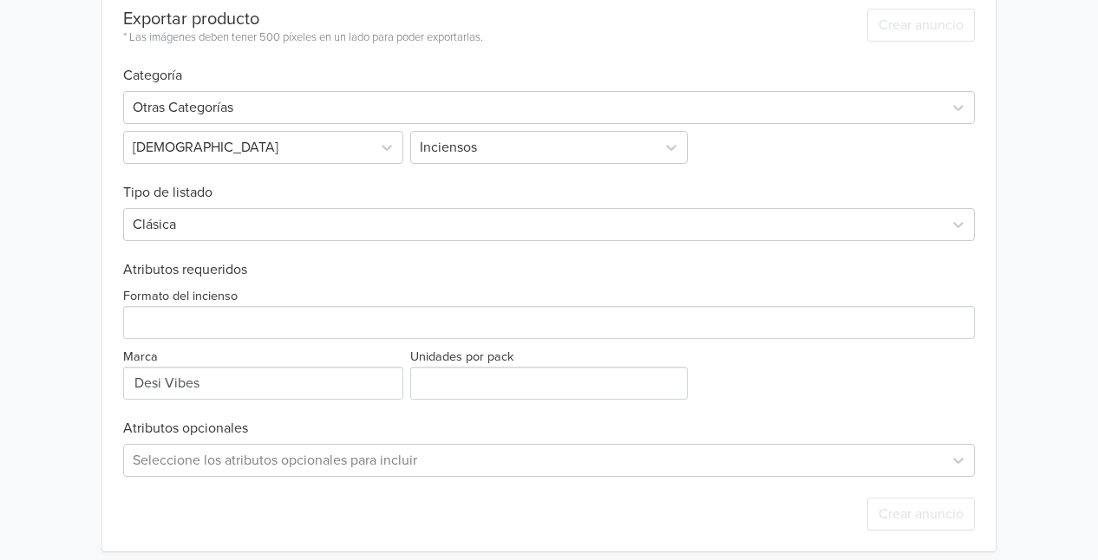
click at [731, 154] on div "Otras Categorías Esoterismo Inciensos" at bounding box center [548, 124] width 851 height 80
click at [388, 192] on h6 "Tipo de listado" at bounding box center [548, 182] width 851 height 37
click at [218, 231] on div at bounding box center [533, 224] width 801 height 24
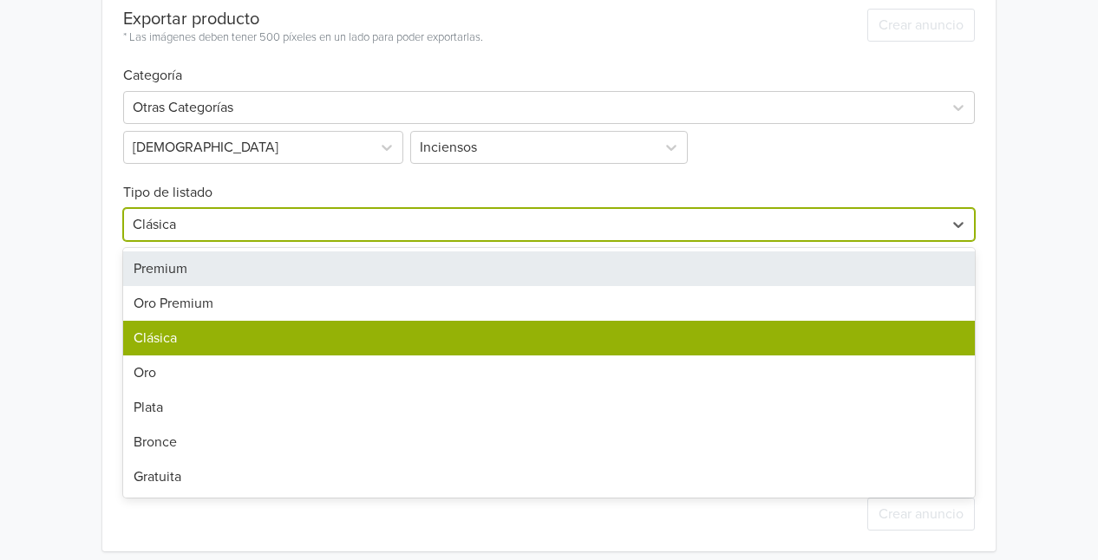
click at [208, 220] on div at bounding box center [533, 224] width 801 height 24
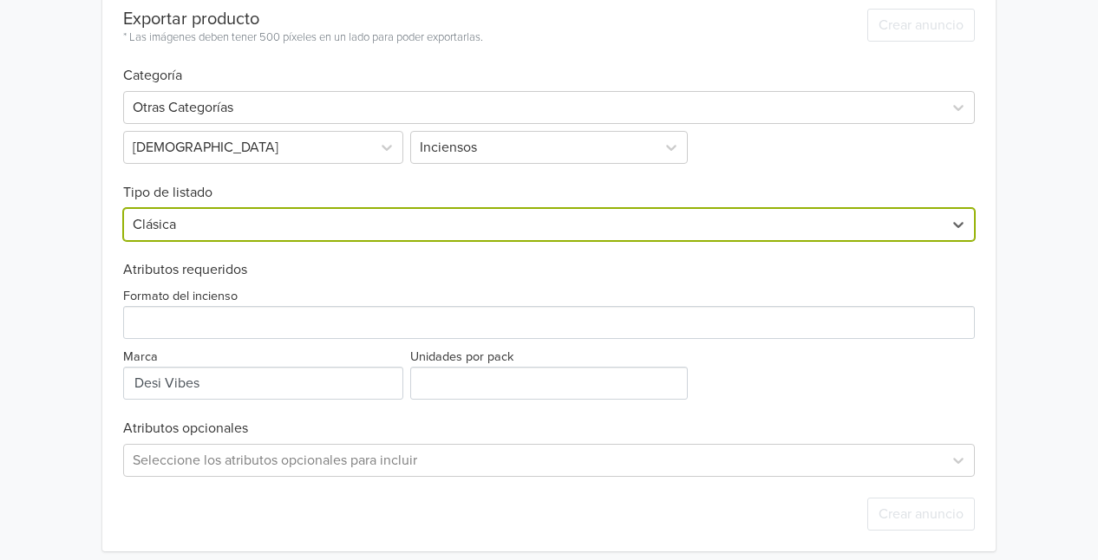
click at [208, 220] on div at bounding box center [533, 224] width 801 height 24
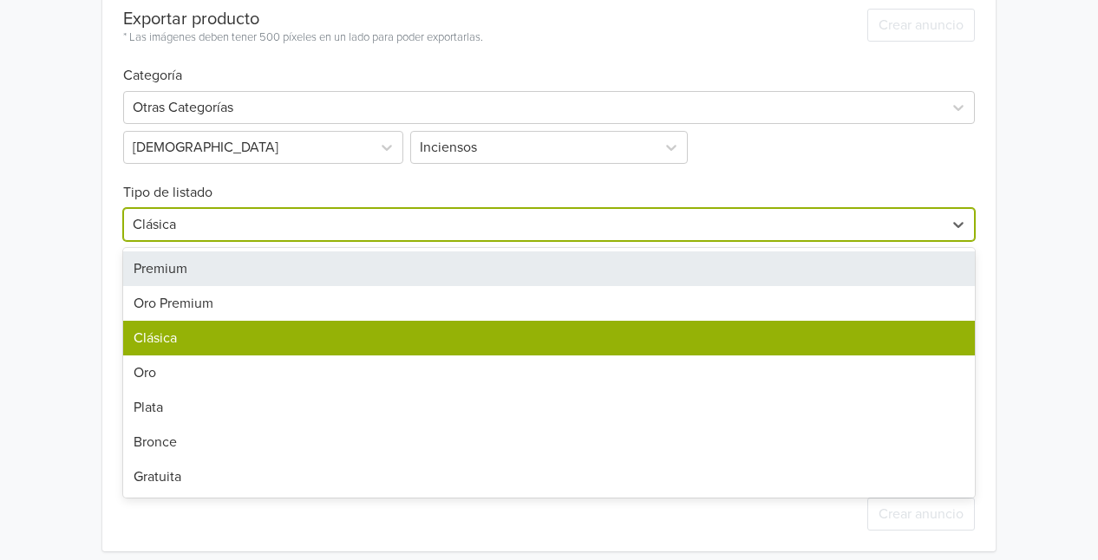
click at [199, 263] on div "Premium" at bounding box center [548, 268] width 851 height 35
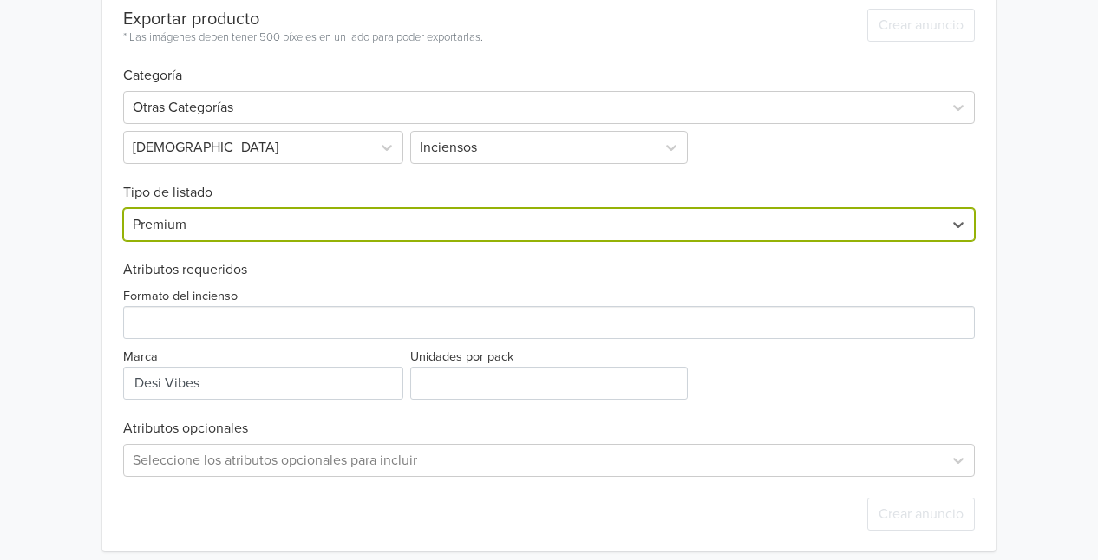
click at [197, 231] on div at bounding box center [533, 224] width 801 height 24
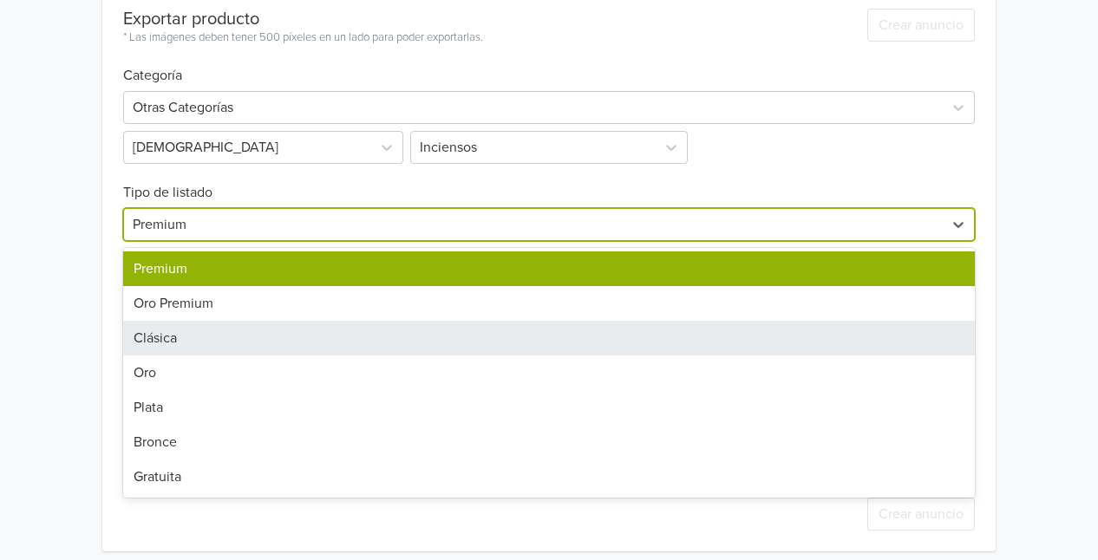
click at [184, 338] on div "Clásica" at bounding box center [548, 338] width 851 height 35
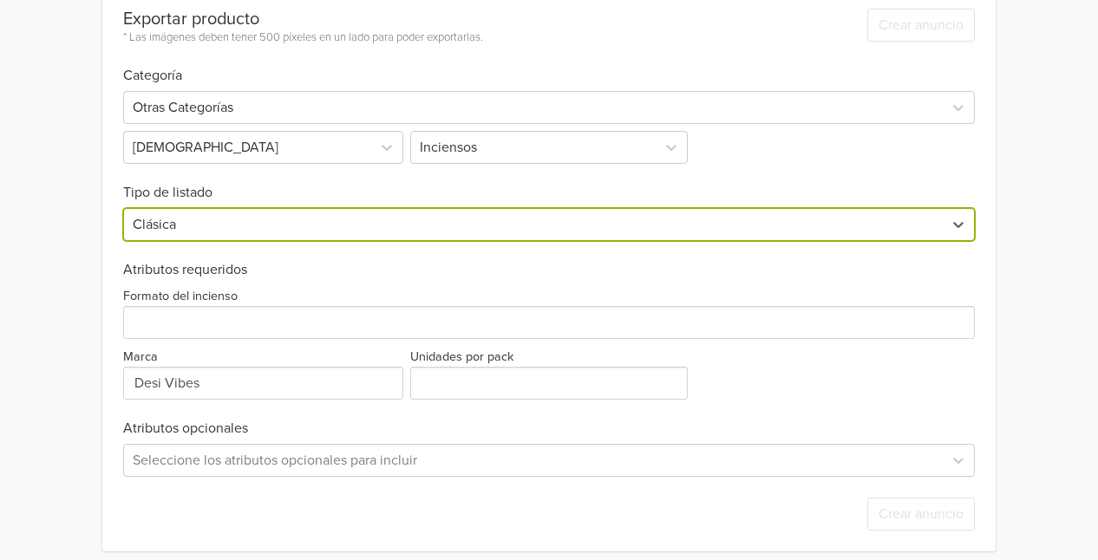
click at [204, 230] on div at bounding box center [533, 224] width 801 height 24
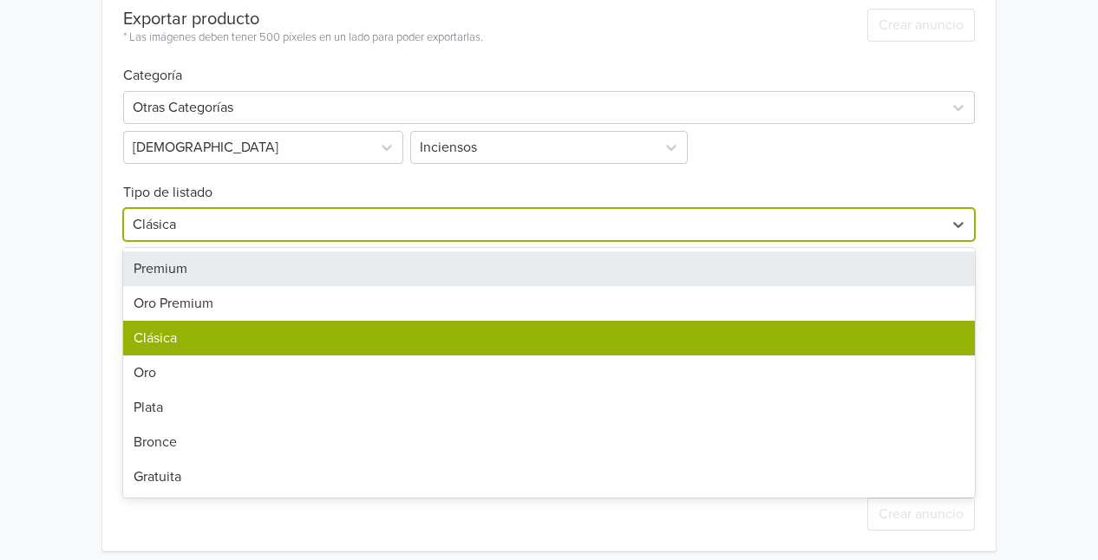
click at [186, 267] on div "Premium" at bounding box center [548, 268] width 851 height 35
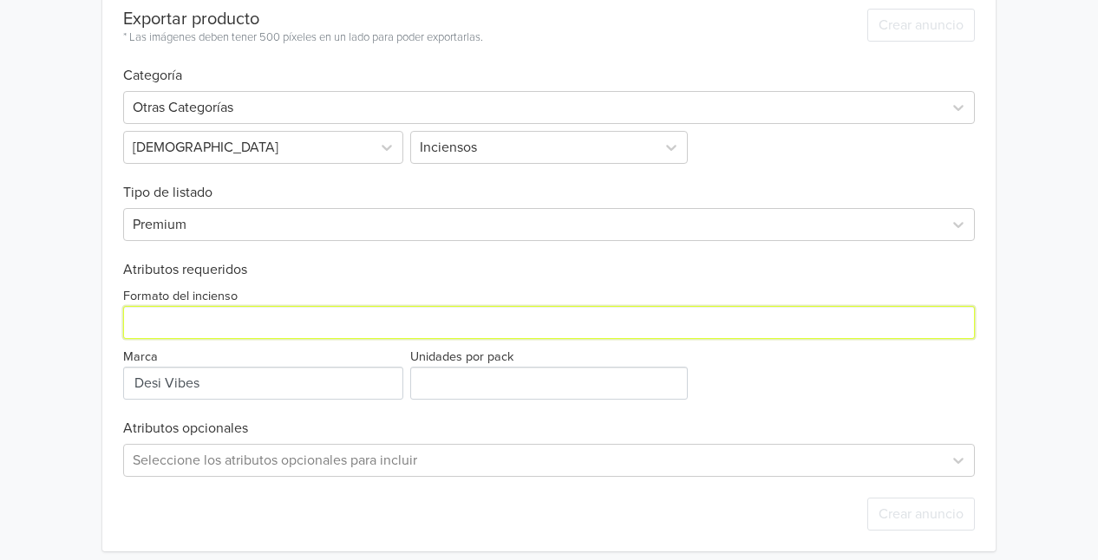
click at [175, 318] on input "Formato del incienso" at bounding box center [548, 322] width 851 height 33
type input "Cono"
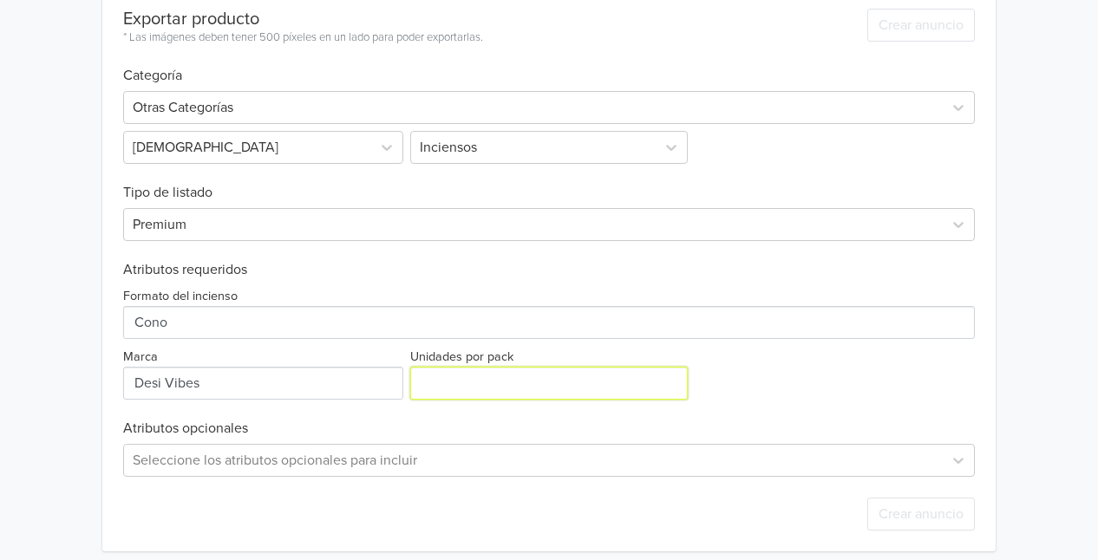
click at [479, 394] on input "Unidades por pack" at bounding box center [548, 383] width 277 height 33
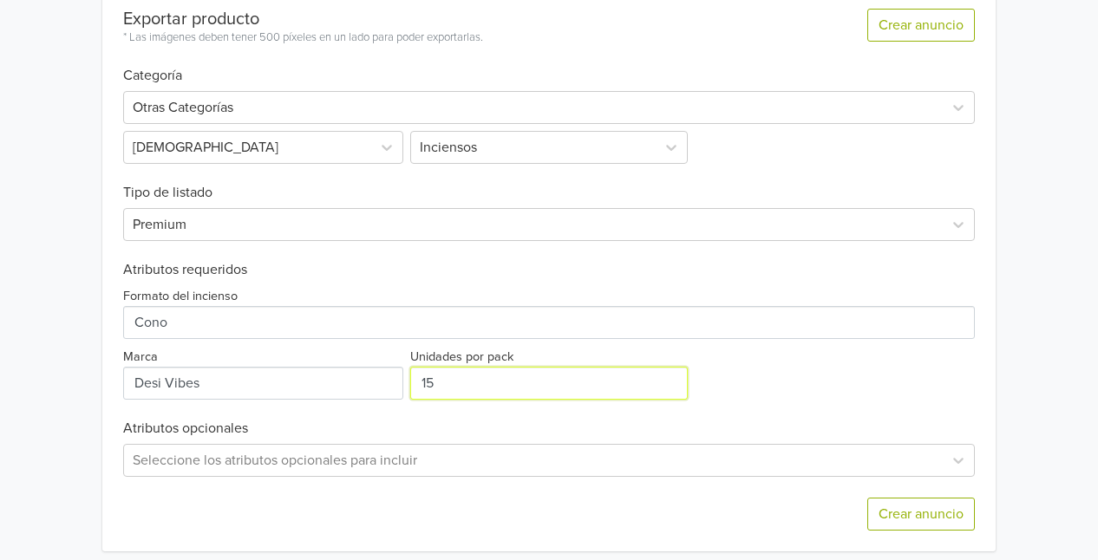
type input "15"
click at [723, 388] on div "Formato del incienso Marca Unidades por pack 15" at bounding box center [548, 338] width 851 height 121
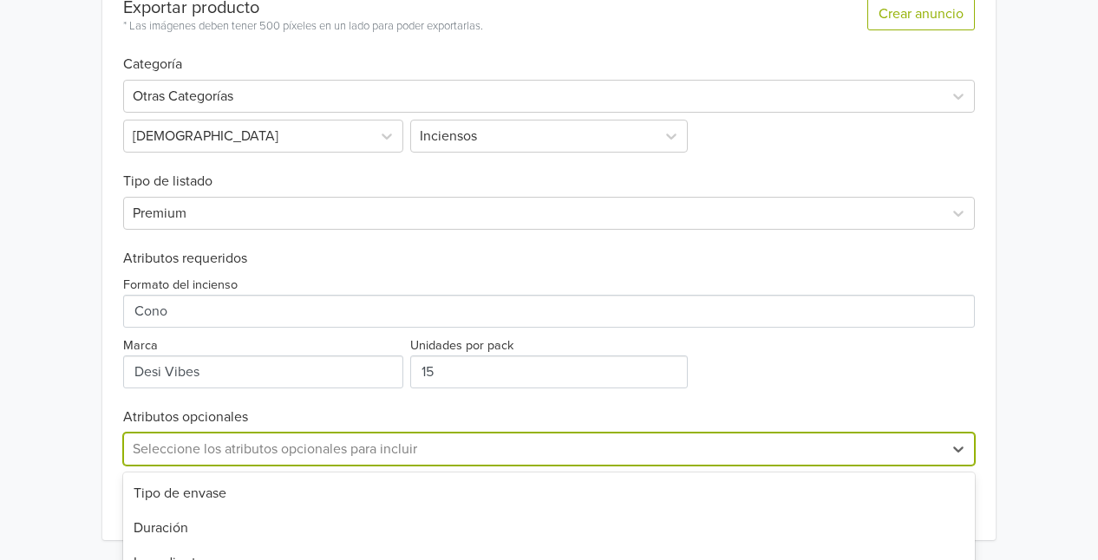
scroll to position [761, 0]
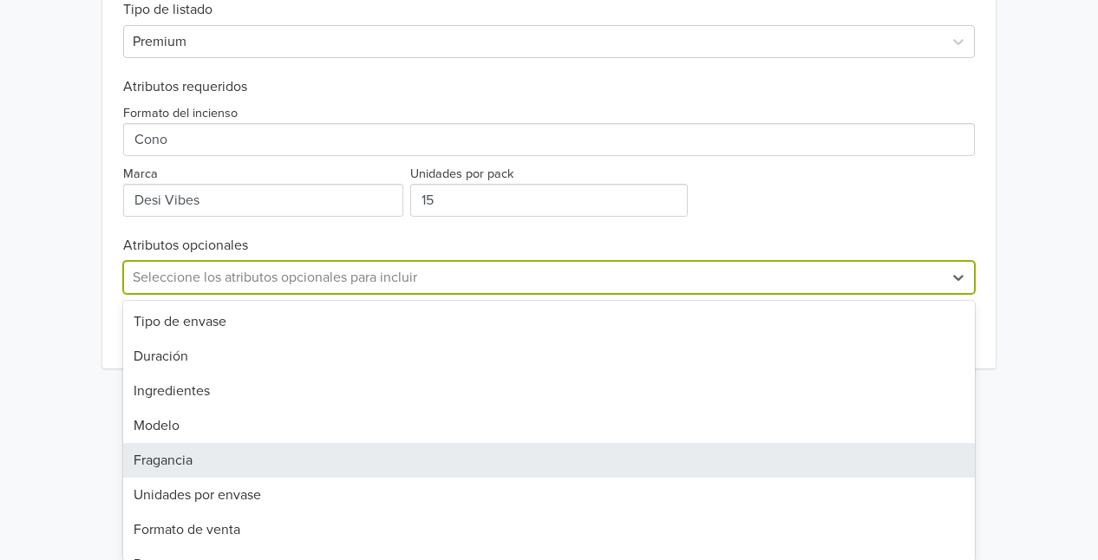
click at [231, 294] on div "11 results available. Use Up and Down to choose options, press Enter to select …" at bounding box center [548, 277] width 851 height 33
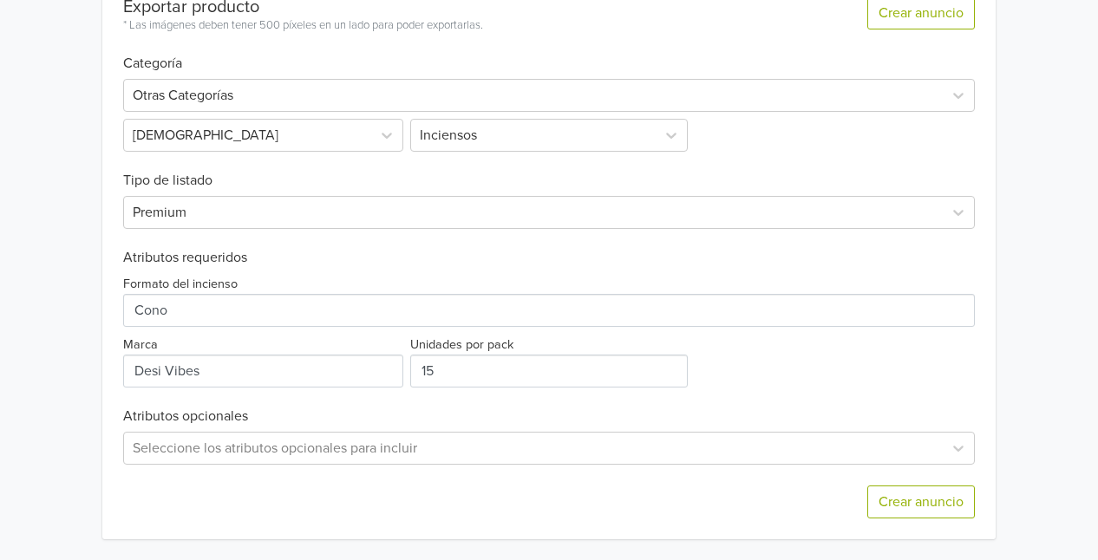
scroll to position [590, 0]
click at [472, 404] on div "Exportar producto * Las imágenes deben tener 500 píxeles en un lado para poder …" at bounding box center [548, 259] width 851 height 564
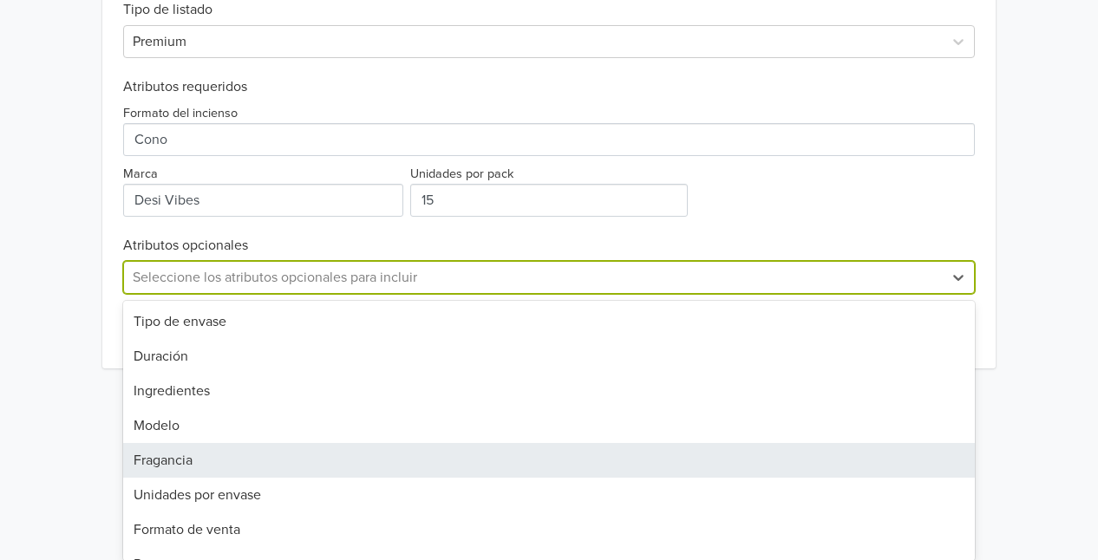
click at [350, 294] on div "11 results available. Use Up and Down to choose options, press Enter to select …" at bounding box center [548, 277] width 851 height 33
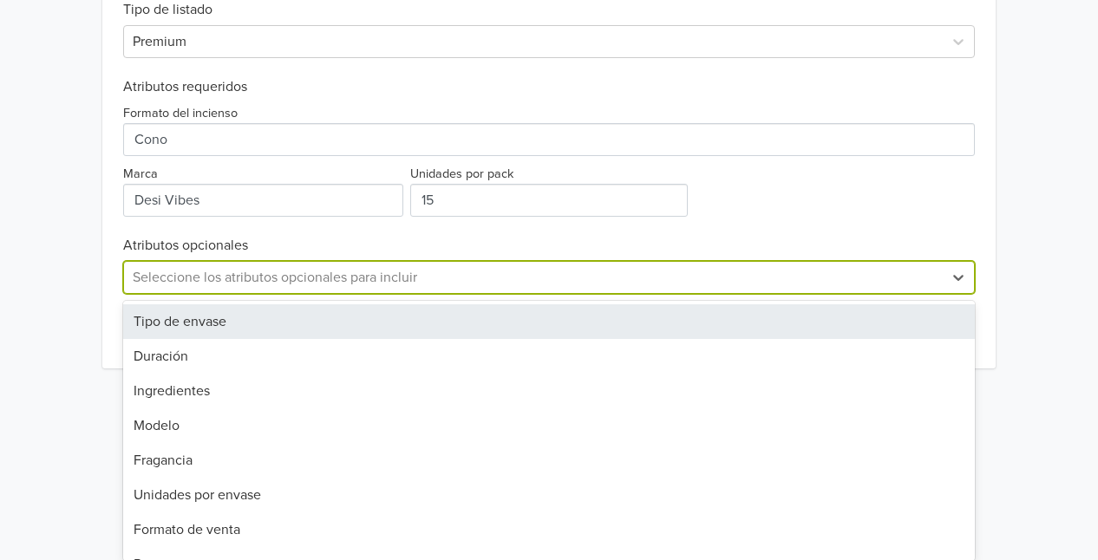
scroll to position [590, 0]
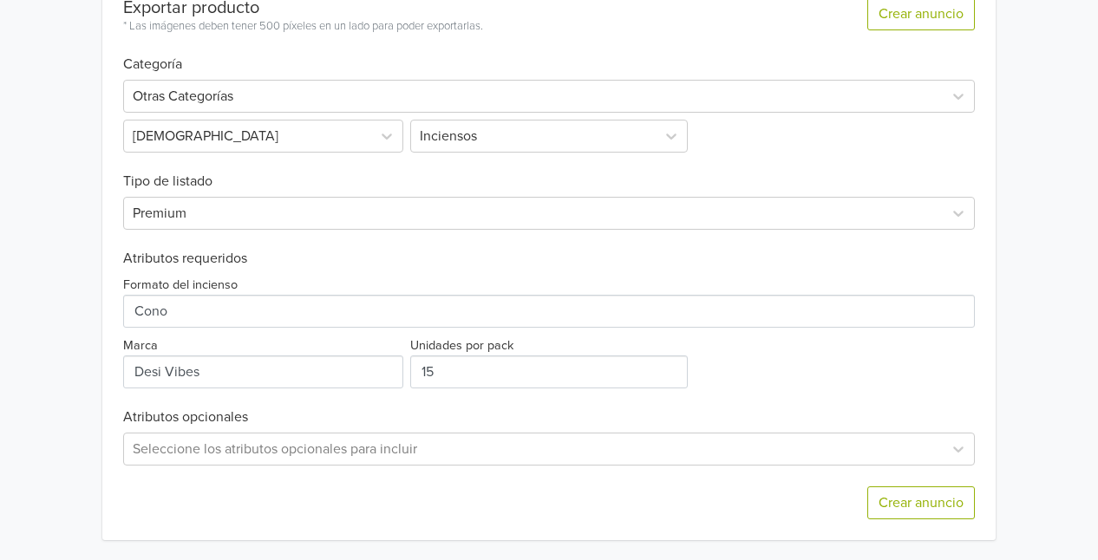
click at [348, 246] on div "Exportar producto * Las imágenes deben tener 500 píxeles en un lado para poder …" at bounding box center [548, 259] width 851 height 564
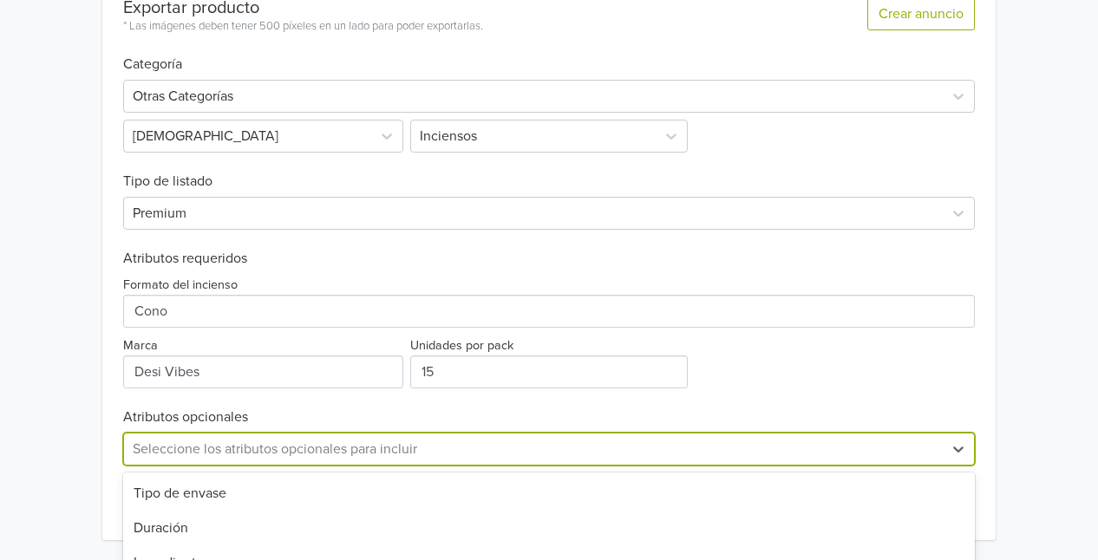
scroll to position [761, 0]
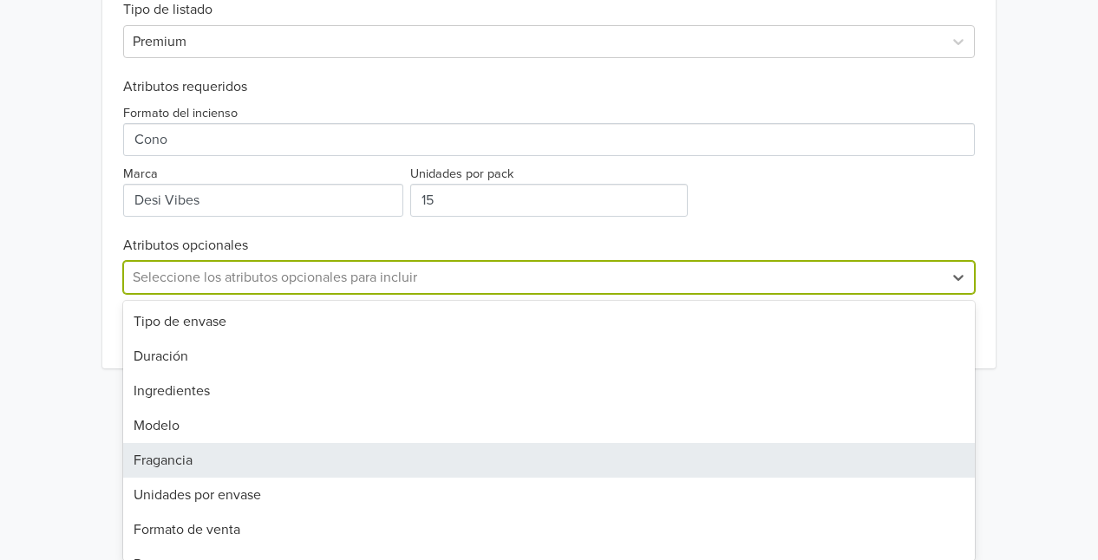
click at [230, 294] on div "11 results available. Use Up and Down to choose options, press Enter to select …" at bounding box center [548, 277] width 851 height 33
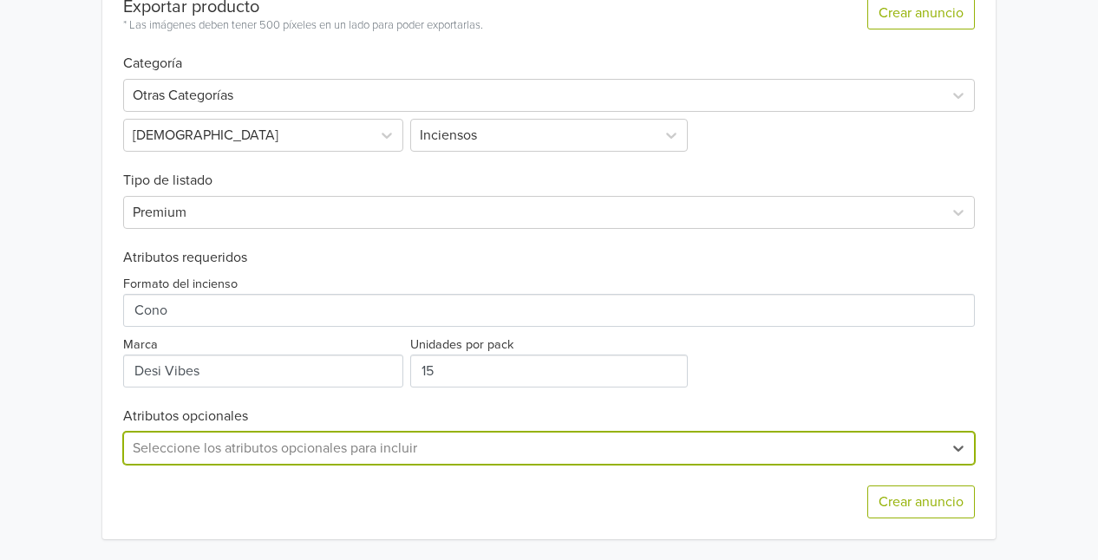
click at [309, 453] on div "option , selected. Select is focused ,type to refine list, press Down to open t…" at bounding box center [548, 448] width 851 height 33
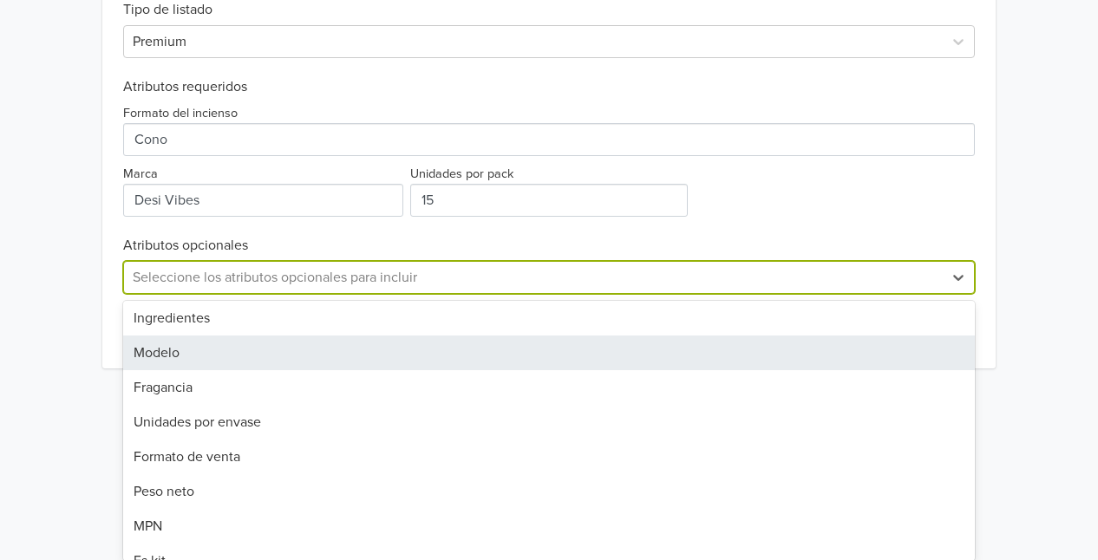
scroll to position [106, 0]
click at [245, 355] on div "Fragancia" at bounding box center [548, 354] width 851 height 35
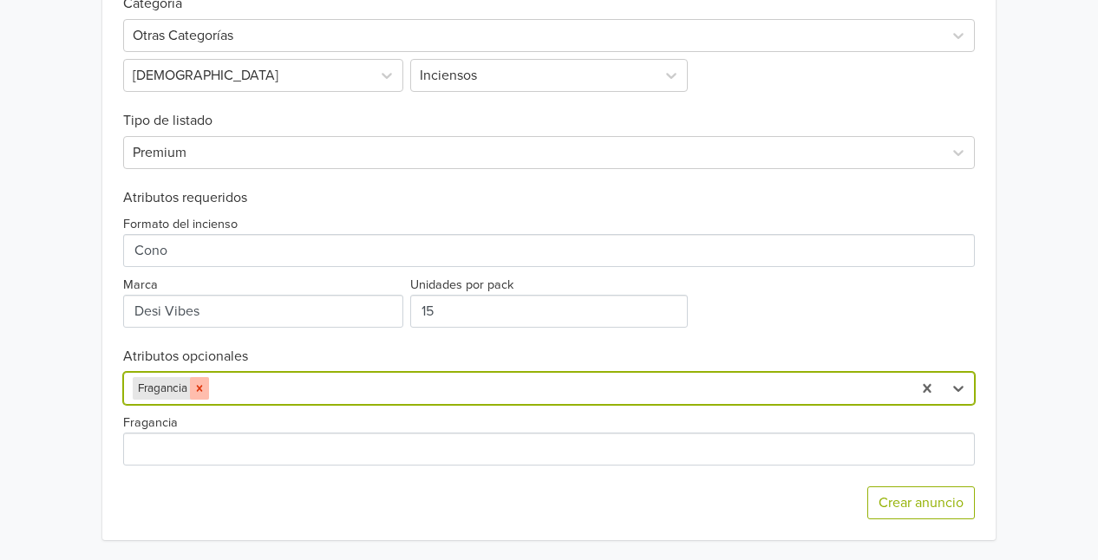
click at [197, 390] on icon "Remove Fragancia" at bounding box center [199, 388] width 12 height 12
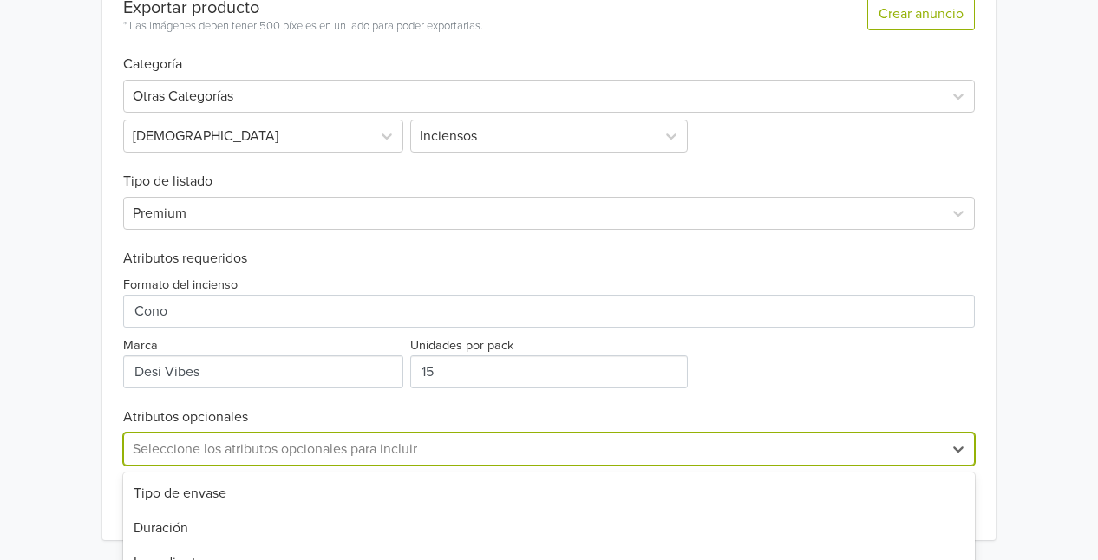
scroll to position [761, 0]
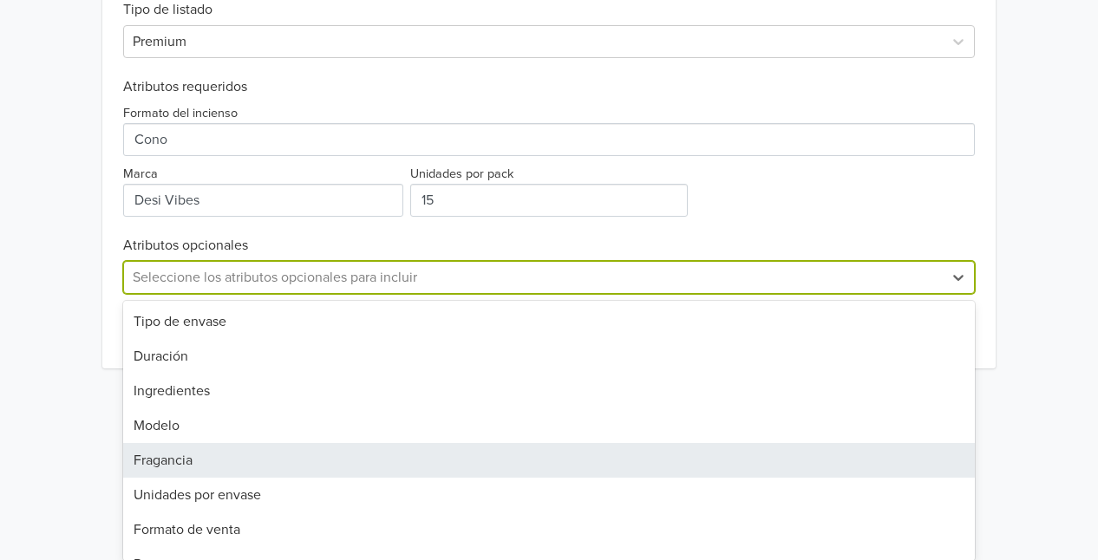
click at [253, 294] on div "option Fragancia, deselected. 11 results available. Use Up and Down to choose o…" at bounding box center [548, 277] width 851 height 33
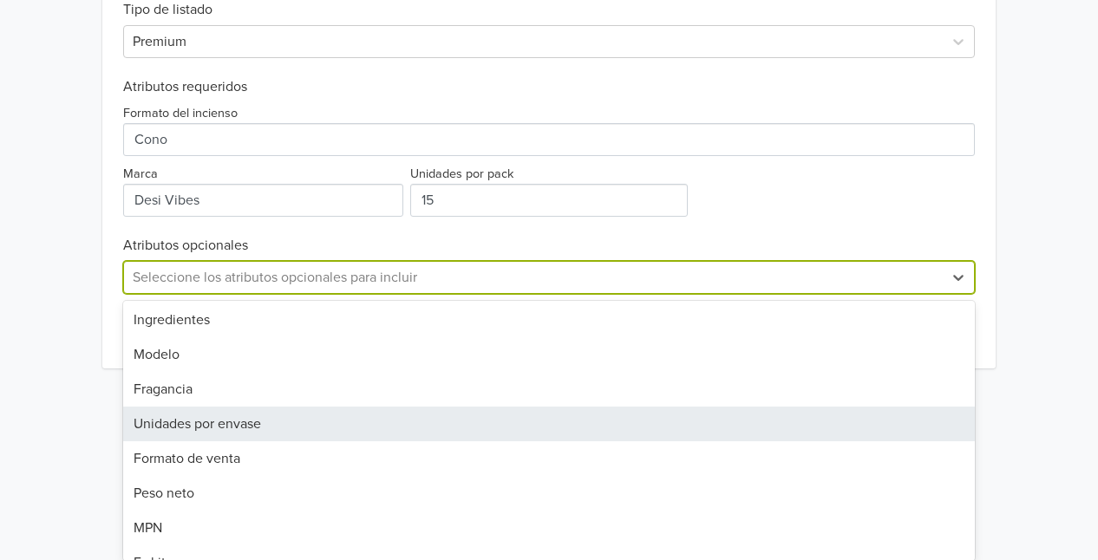
scroll to position [66, 0]
click at [226, 432] on div "Unidades por envase" at bounding box center [548, 429] width 851 height 35
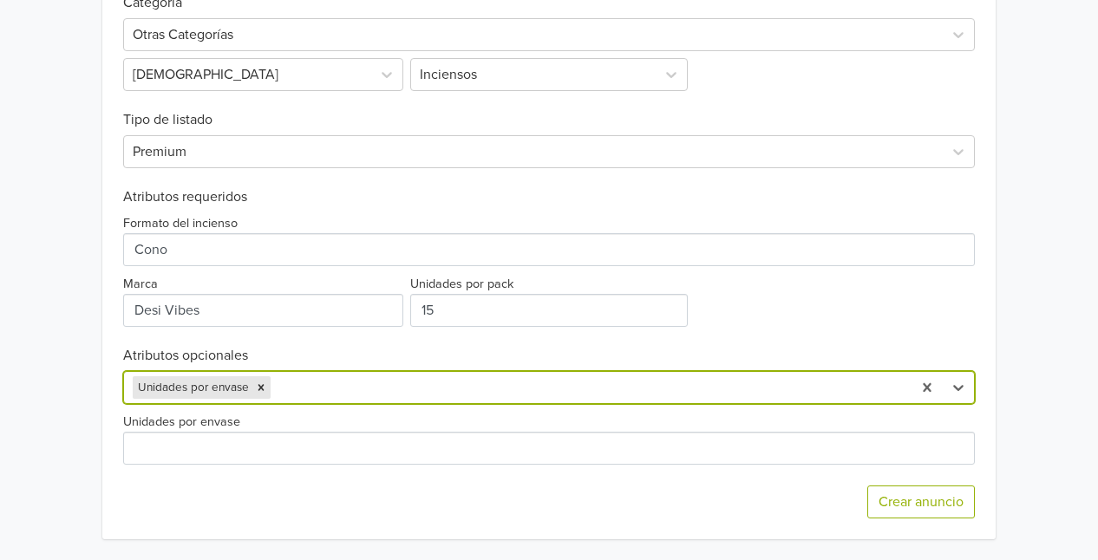
scroll to position [650, 0]
click at [263, 386] on icon "Remove Unidades por envase" at bounding box center [261, 388] width 12 height 12
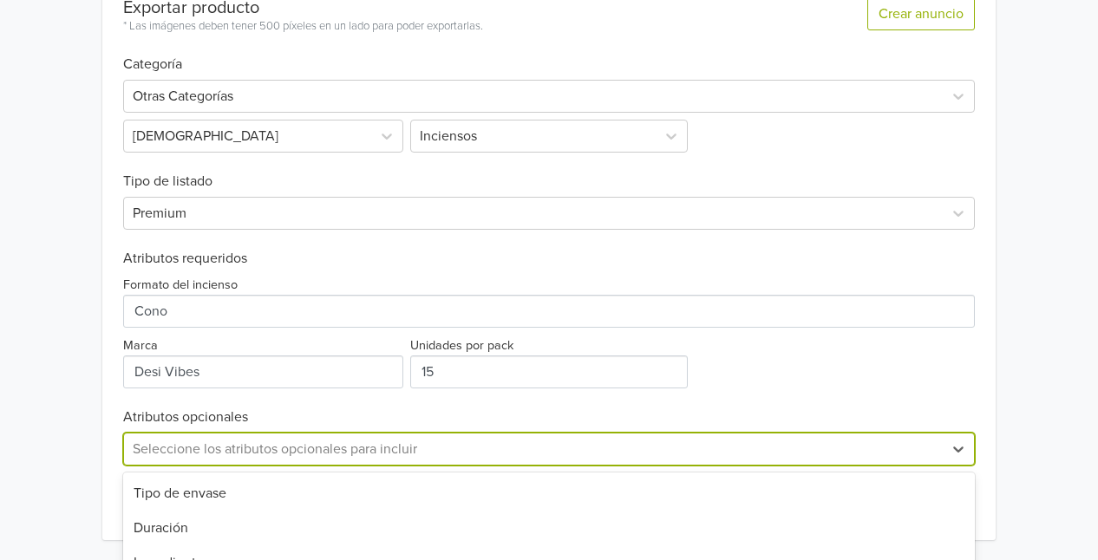
scroll to position [761, 0]
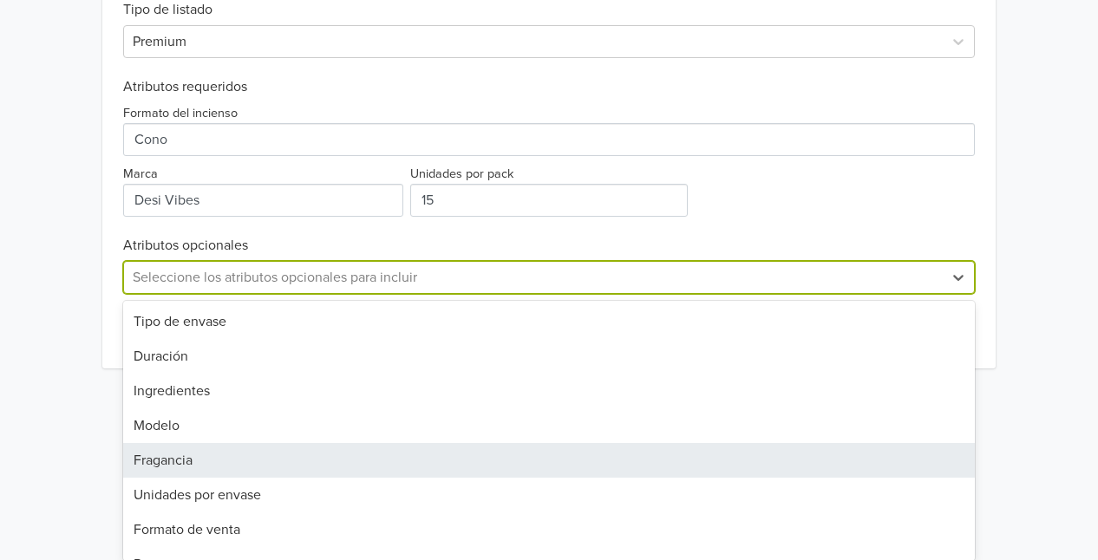
click at [272, 294] on div "option Unidades por envase, deselected. 11 results available. Use Up and Down t…" at bounding box center [548, 277] width 851 height 33
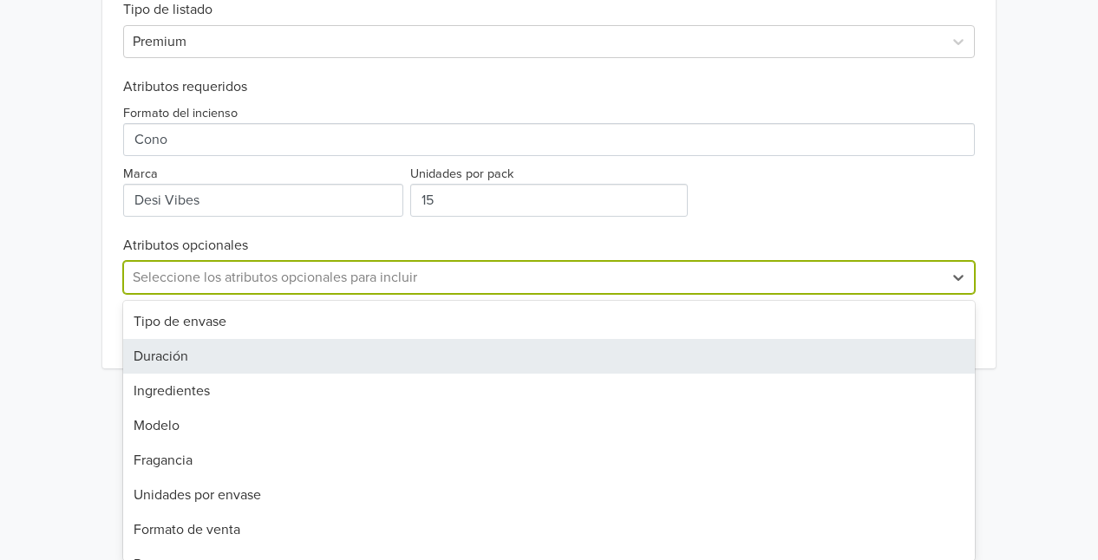
click at [215, 351] on div "Duración" at bounding box center [548, 356] width 851 height 35
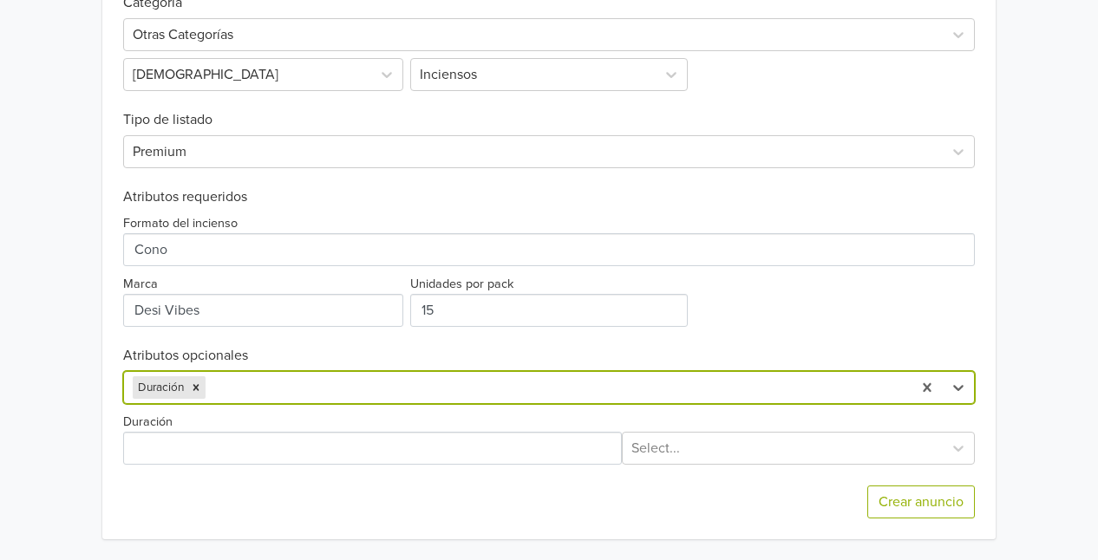
scroll to position [650, 0]
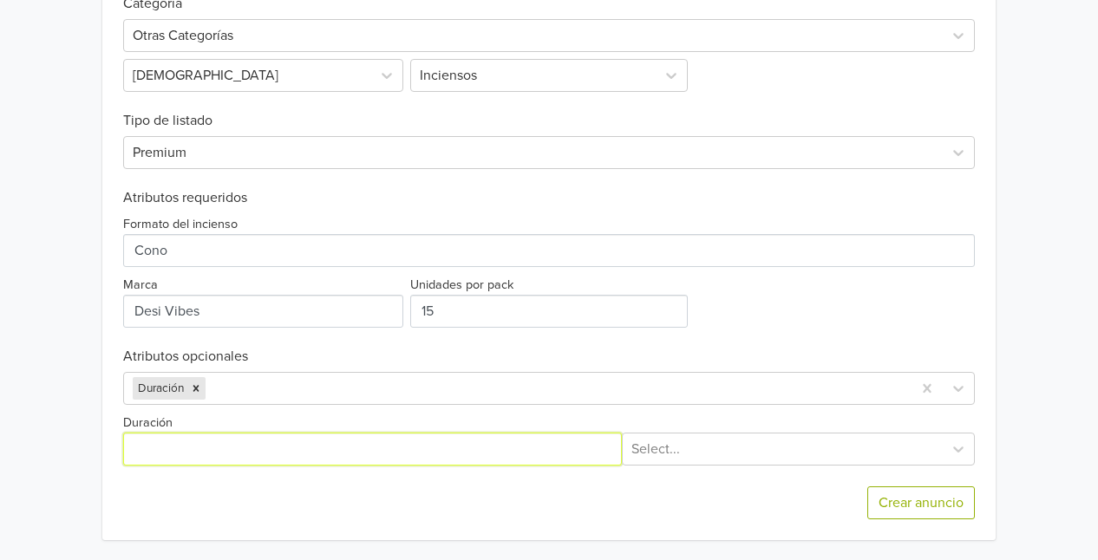
click at [210, 446] on input "Duración" at bounding box center [372, 449] width 498 height 33
click at [198, 390] on icon "Remove Duración" at bounding box center [196, 389] width 6 height 6
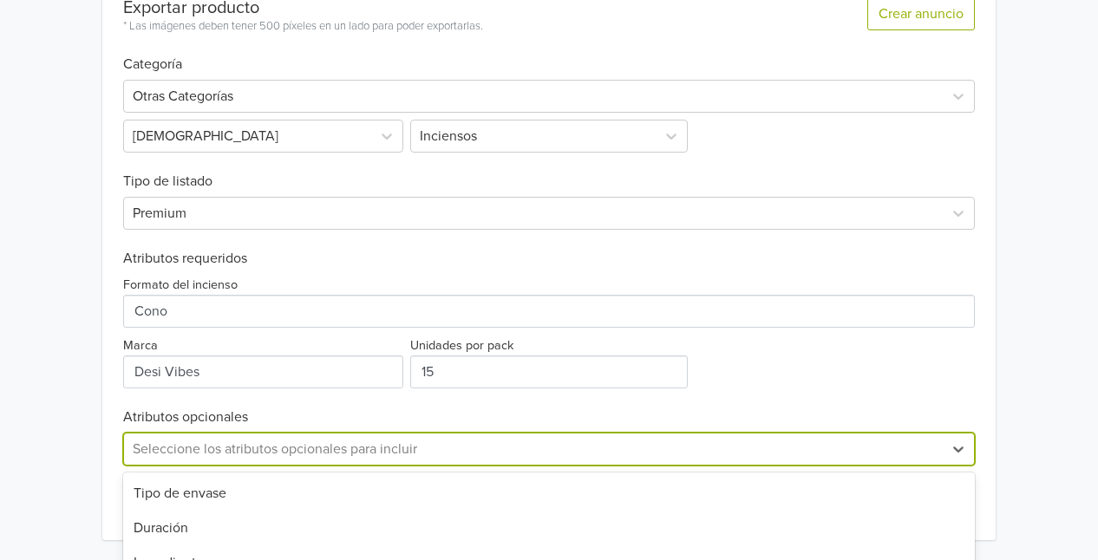
scroll to position [761, 0]
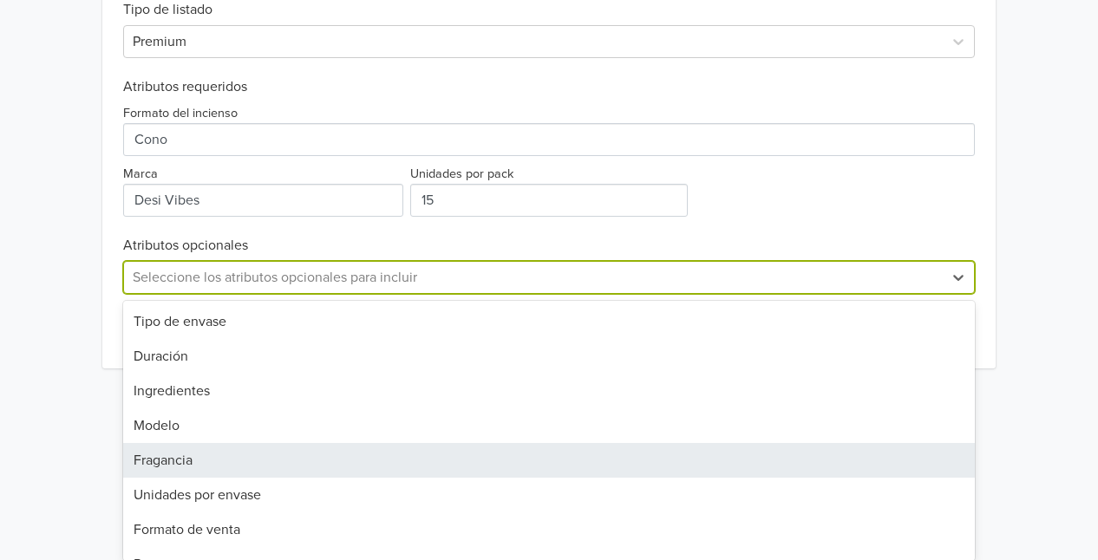
click at [194, 294] on div "11 results available. Use Up and Down to choose options, press Enter to select …" at bounding box center [548, 277] width 851 height 33
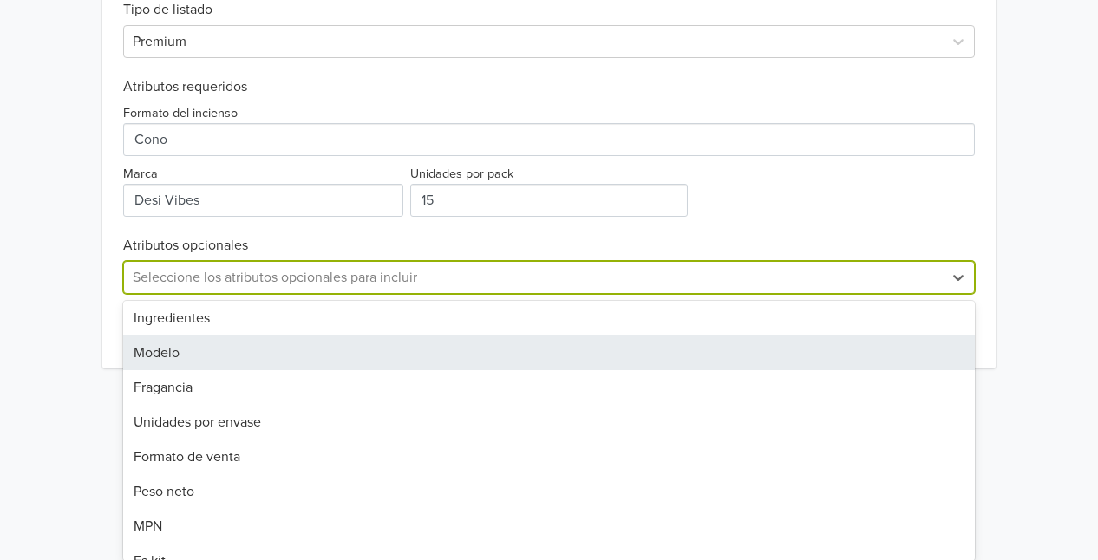
scroll to position [83, 0]
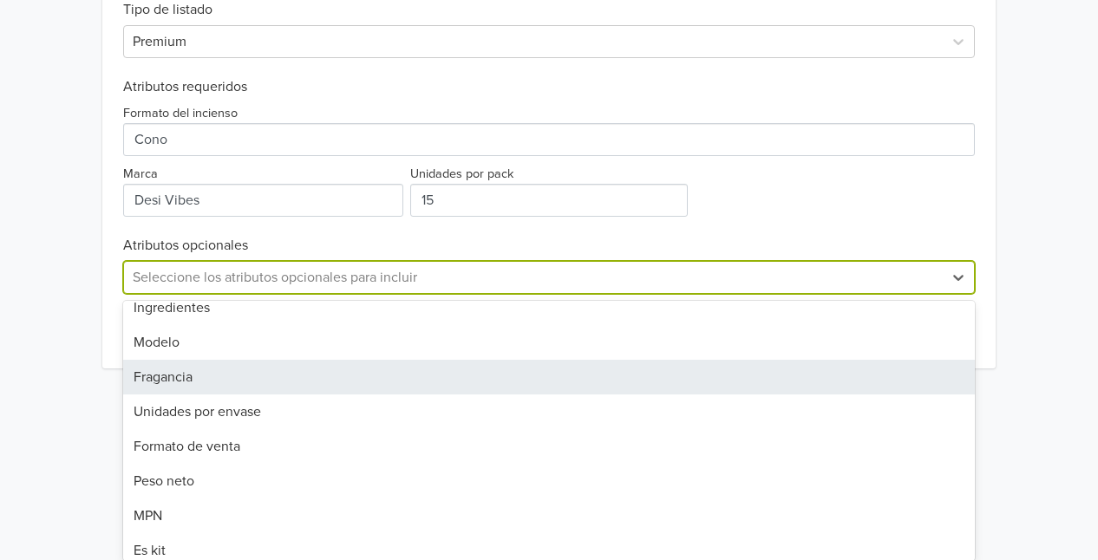
click at [208, 374] on div "Fragancia" at bounding box center [548, 377] width 851 height 35
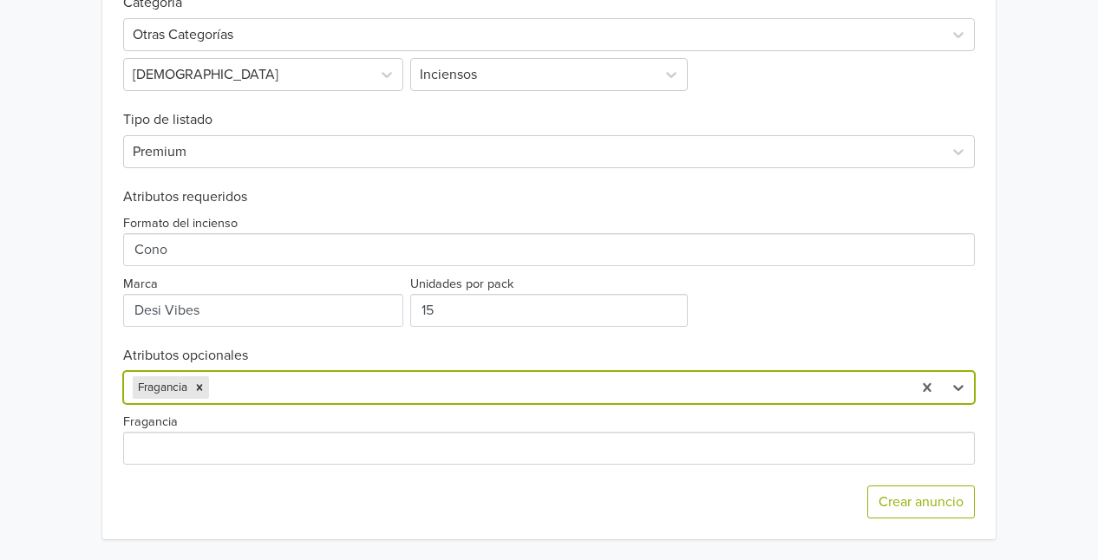
scroll to position [650, 0]
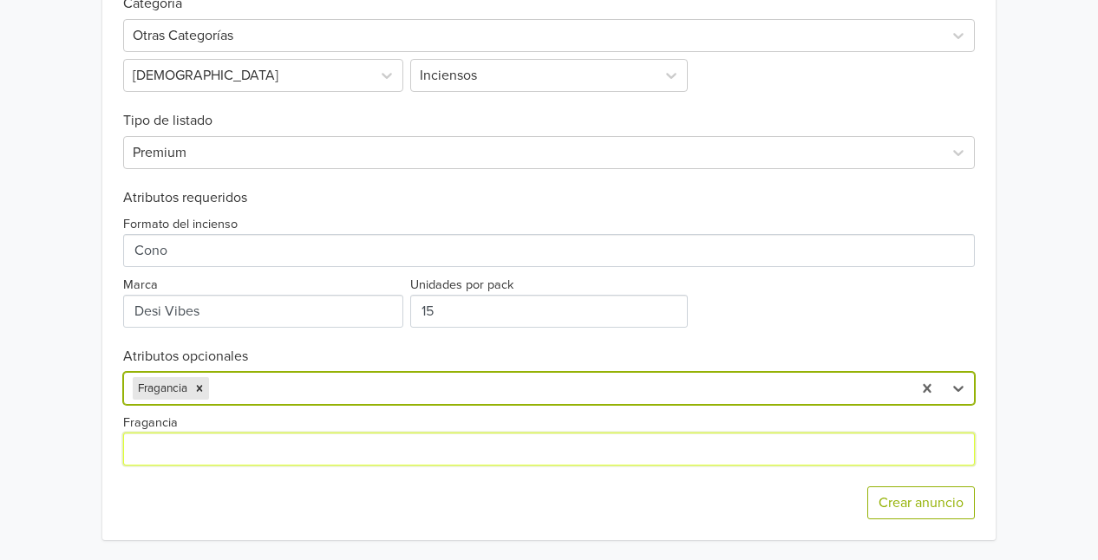
click at [191, 442] on input "Fragancia" at bounding box center [548, 449] width 851 height 33
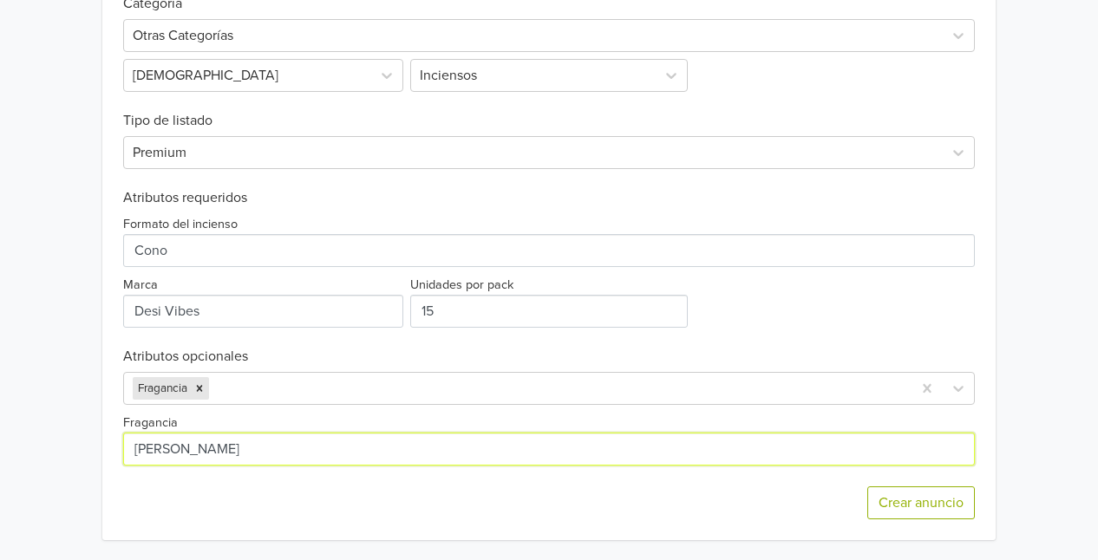
click at [243, 434] on input "Fragancia" at bounding box center [548, 449] width 851 height 33
type input "[PERSON_NAME]"
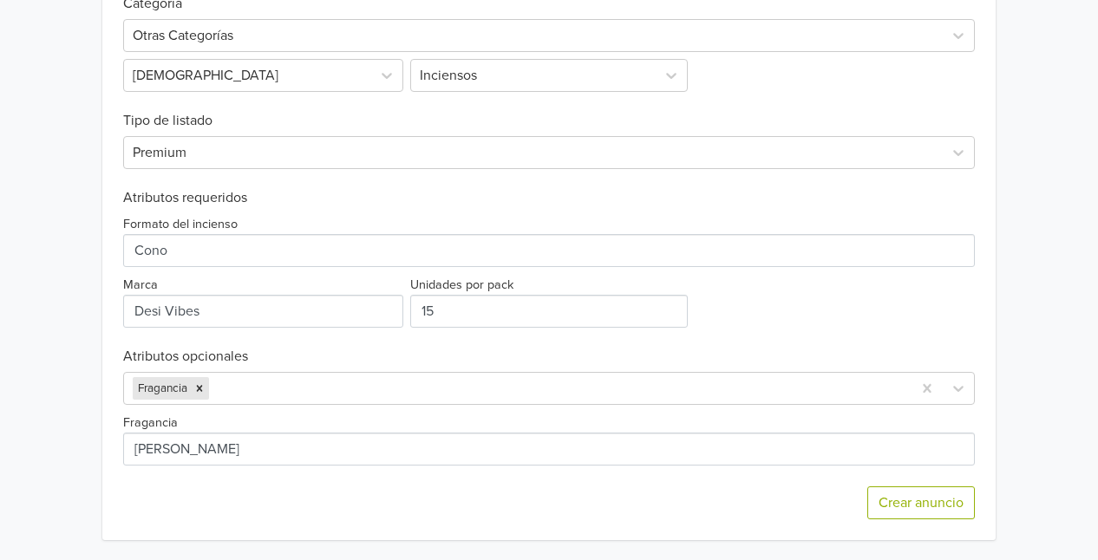
click at [236, 425] on div "Fragancia" at bounding box center [548, 439] width 851 height 54
click at [250, 387] on div at bounding box center [557, 388] width 690 height 24
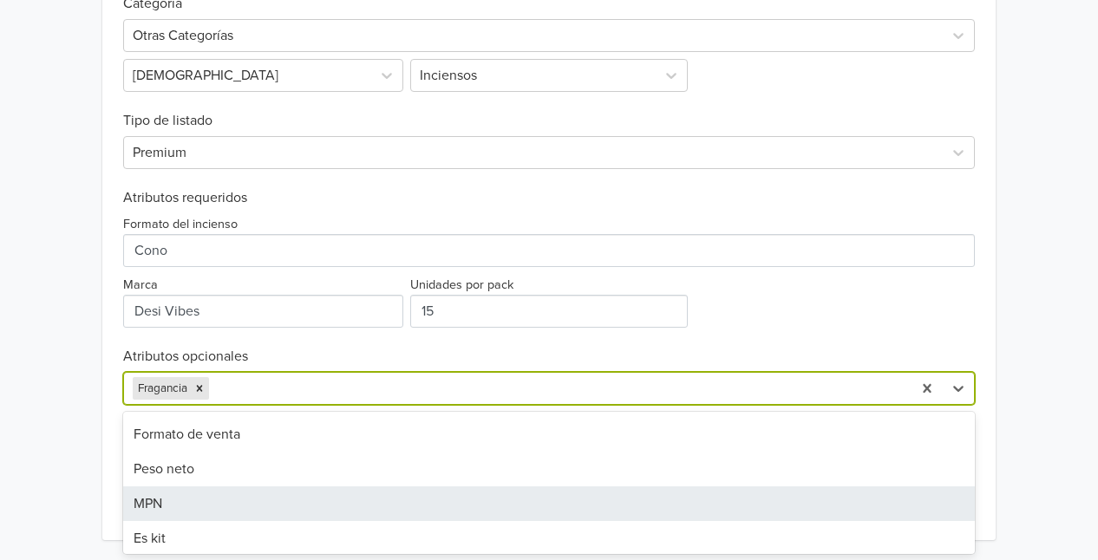
scroll to position [163, 0]
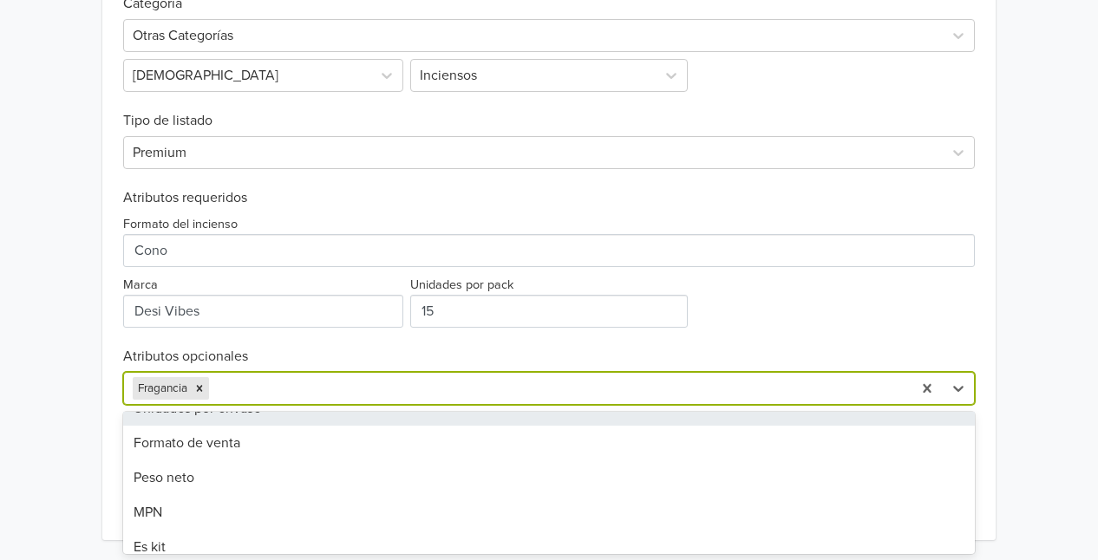
click at [488, 283] on label "Unidades por pack" at bounding box center [461, 285] width 103 height 19
click at [488, 295] on input "15" at bounding box center [548, 311] width 277 height 33
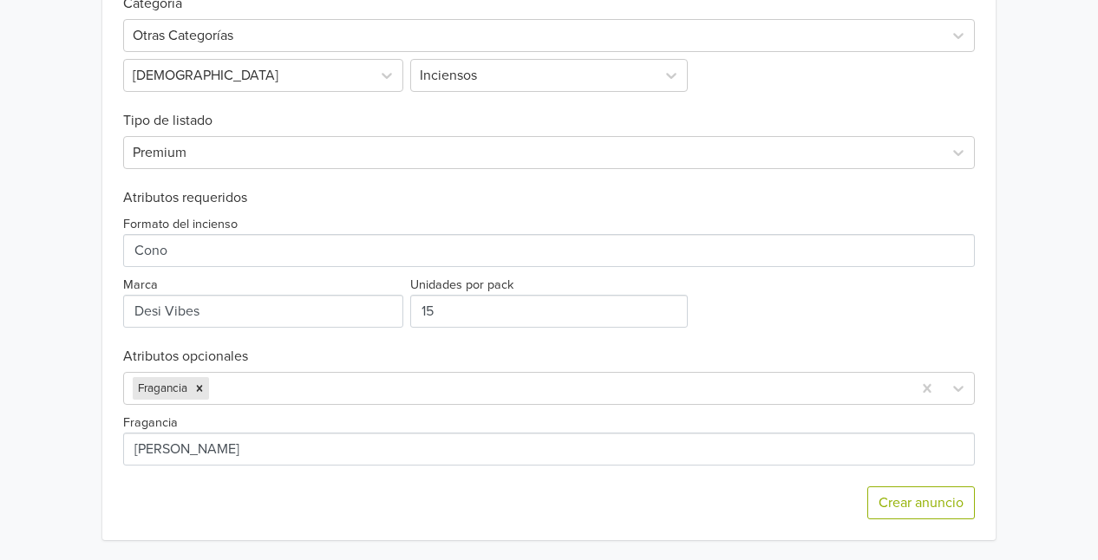
click at [477, 349] on h6 "Atributos opcionales" at bounding box center [548, 357] width 851 height 16
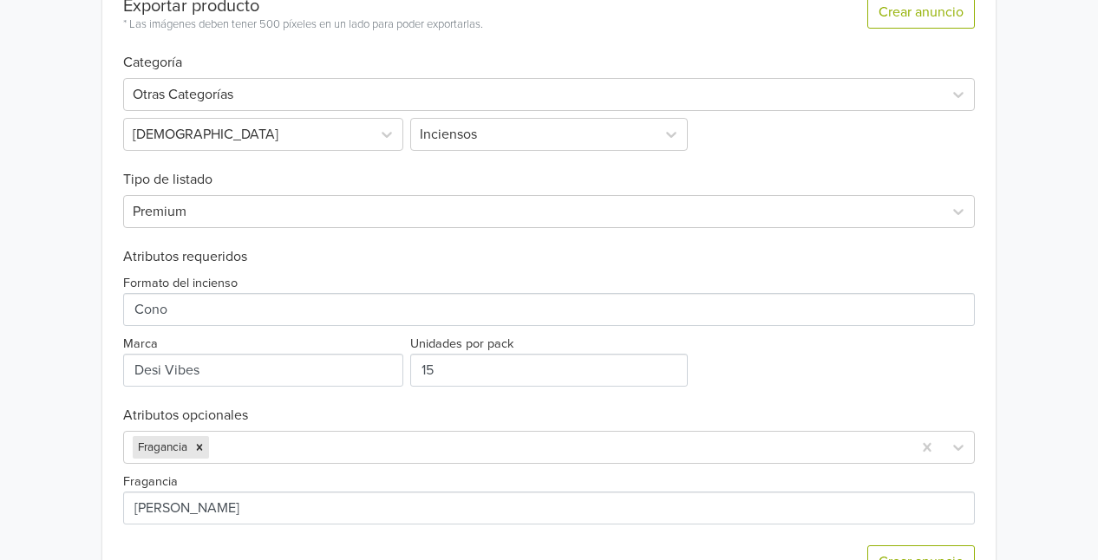
scroll to position [650, 0]
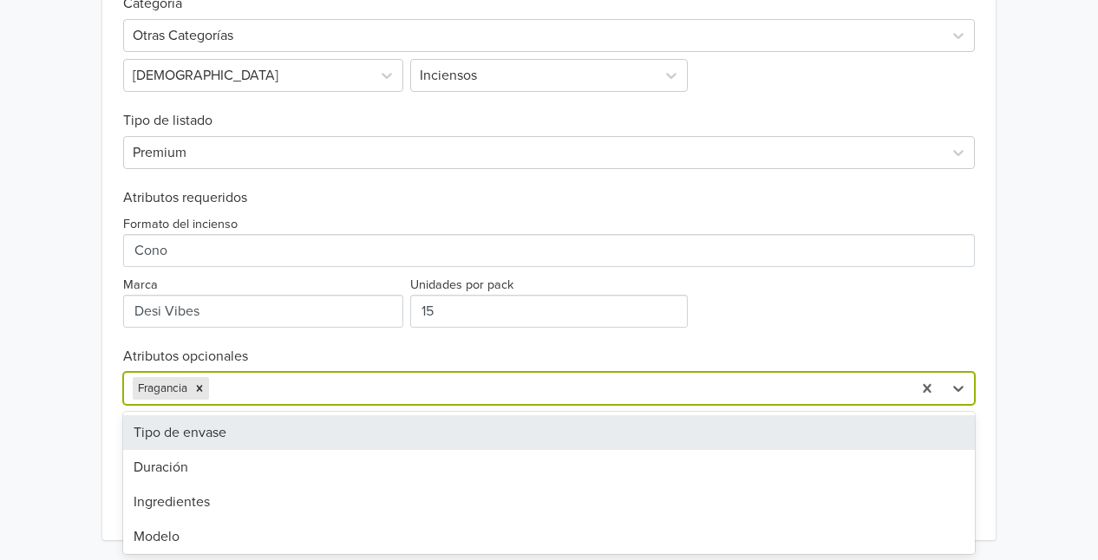
click at [433, 380] on div at bounding box center [557, 388] width 690 height 24
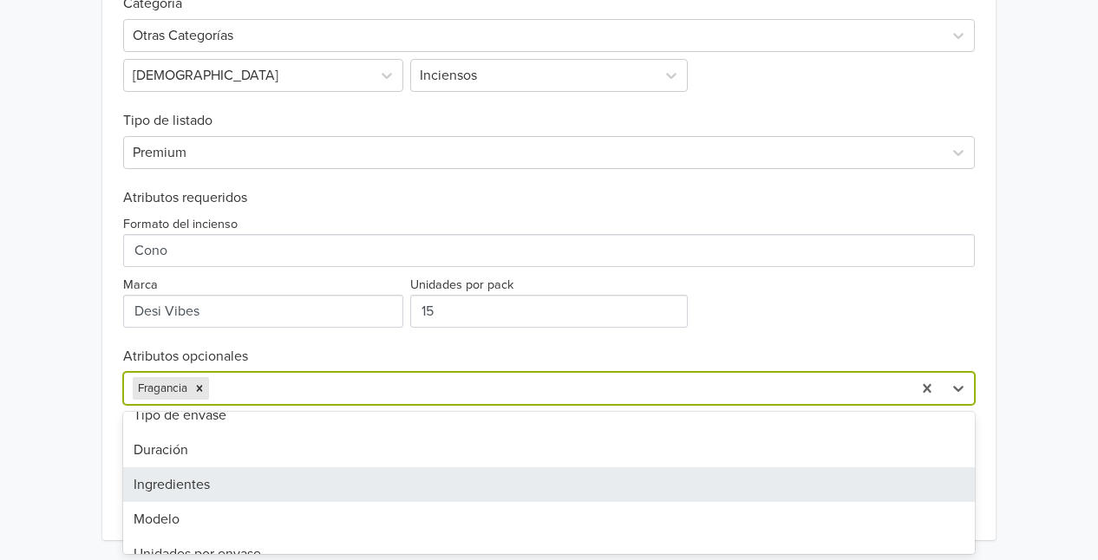
scroll to position [0, 0]
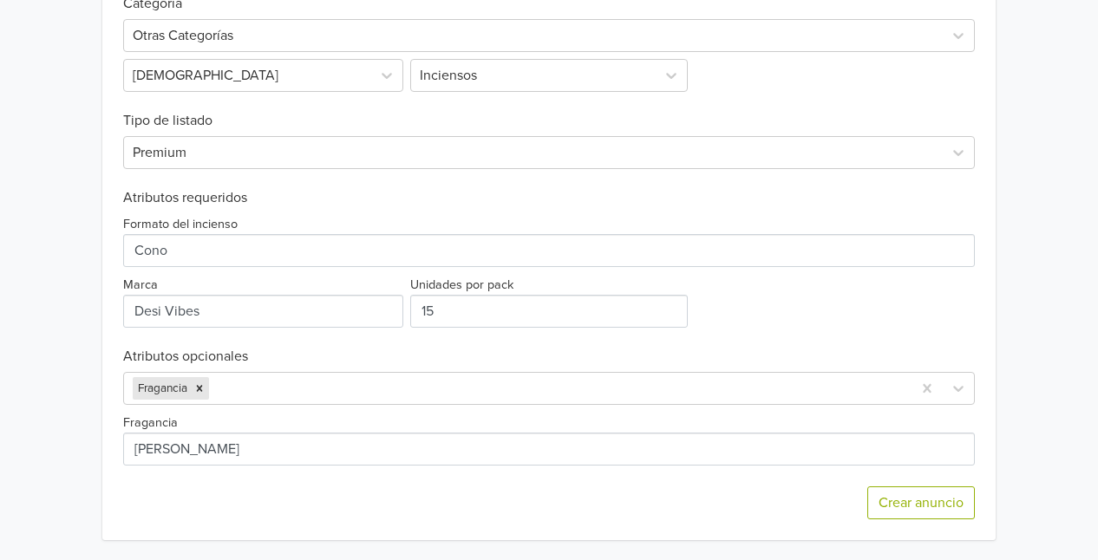
click at [327, 361] on h6 "Atributos opcionales" at bounding box center [548, 357] width 851 height 16
